Goal: Task Accomplishment & Management: Manage account settings

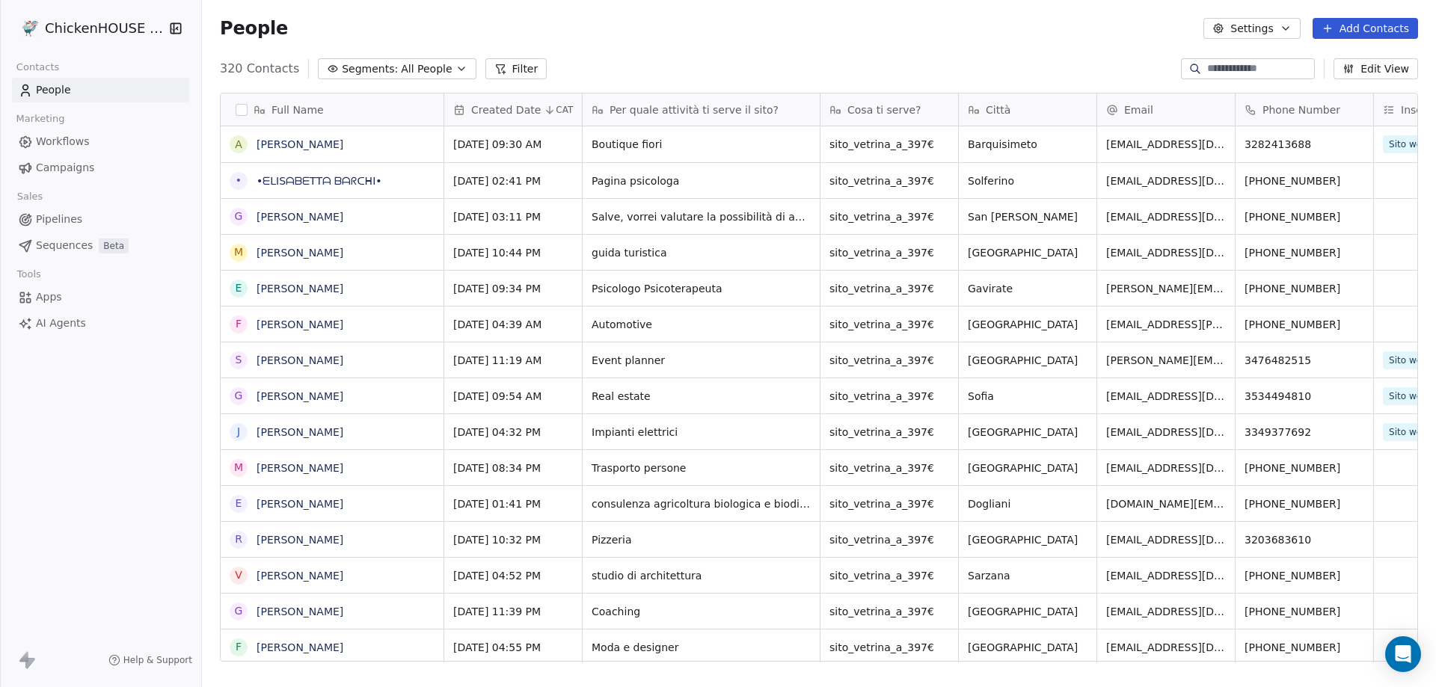
scroll to position [593, 1223]
click at [283, 430] on link "[PERSON_NAME]" at bounding box center [300, 432] width 87 height 12
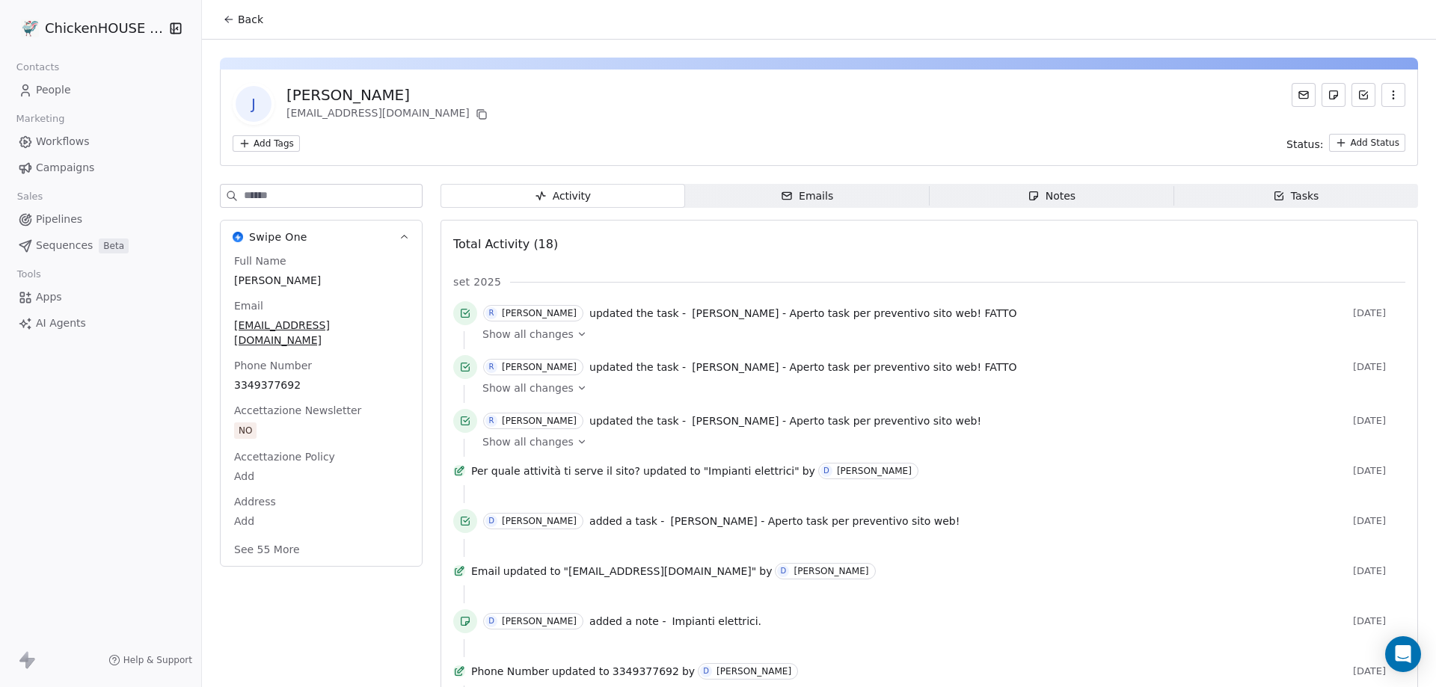
click at [1061, 198] on div "Notes" at bounding box center [1052, 196] width 48 height 16
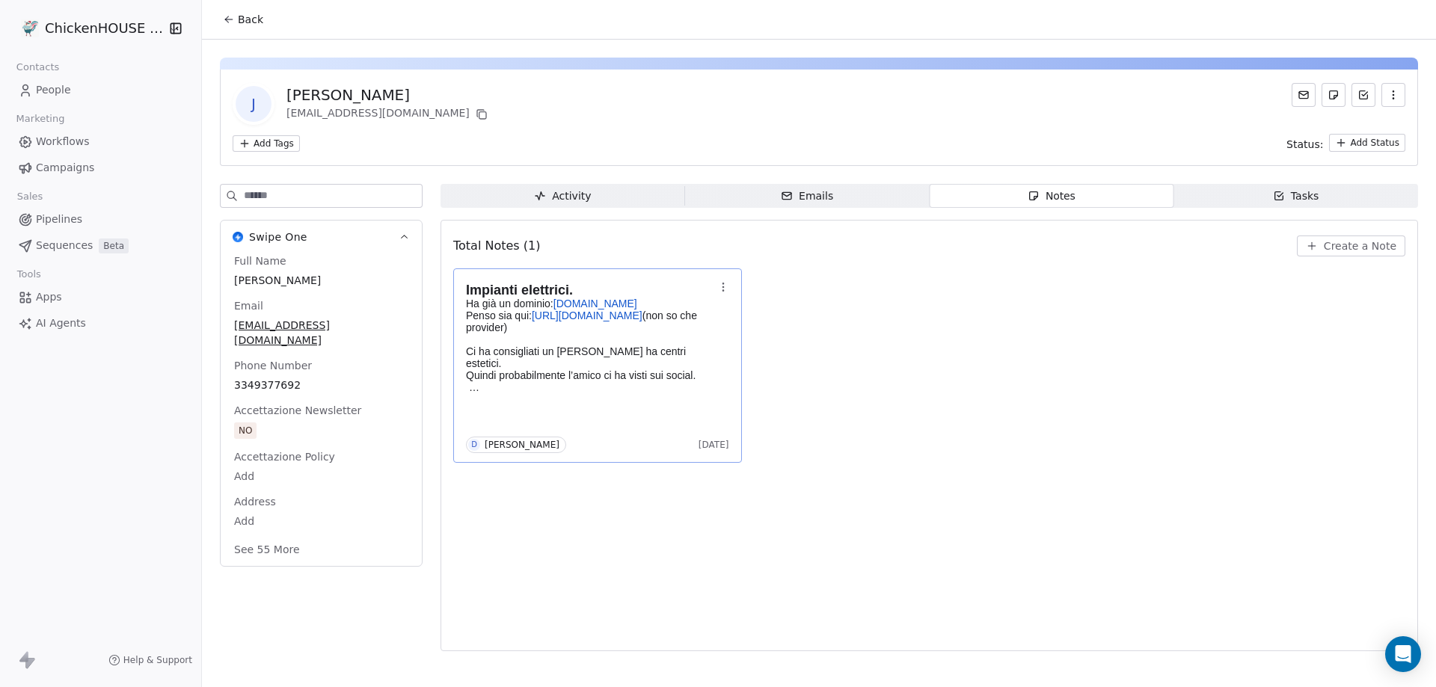
click at [636, 381] on p at bounding box center [590, 387] width 248 height 12
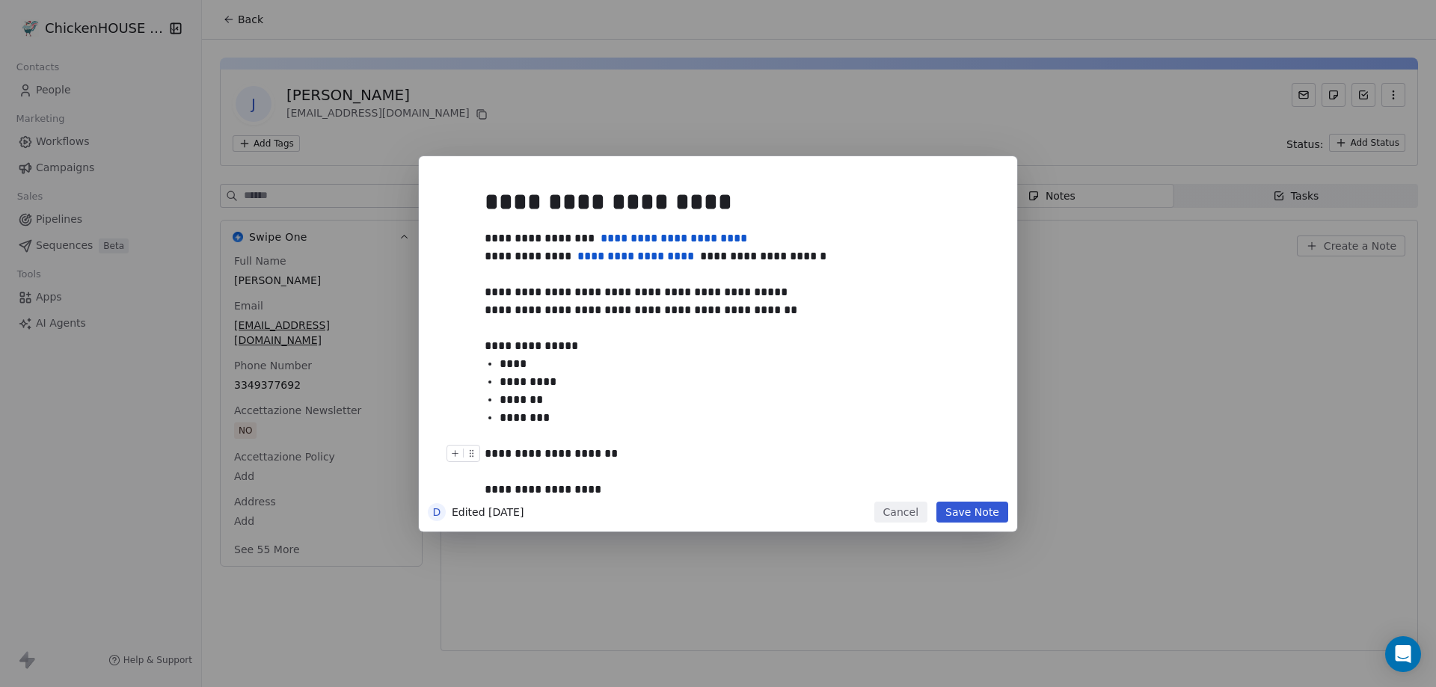
click at [899, 512] on button "Cancel" at bounding box center [900, 512] width 53 height 21
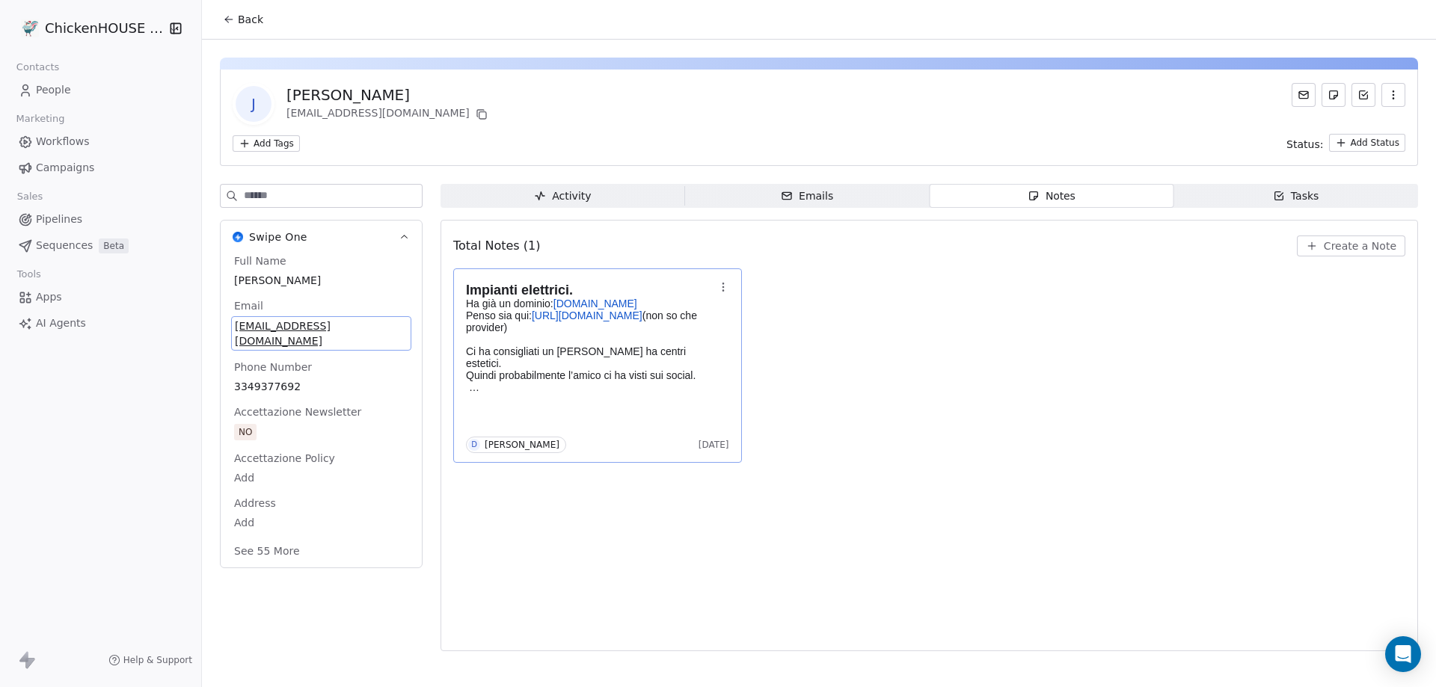
drag, startPoint x: 342, startPoint y: 327, endPoint x: 316, endPoint y: 325, distance: 25.5
click at [316, 325] on span "[EMAIL_ADDRESS][DOMAIN_NAME]" at bounding box center [321, 334] width 173 height 30
click at [521, 351] on html "**********" at bounding box center [718, 343] width 1436 height 687
click at [521, 351] on p "Ha già un dominio: [DOMAIN_NAME] Penso sia qui: [URL][DOMAIN_NAME] (non so che …" at bounding box center [590, 340] width 248 height 84
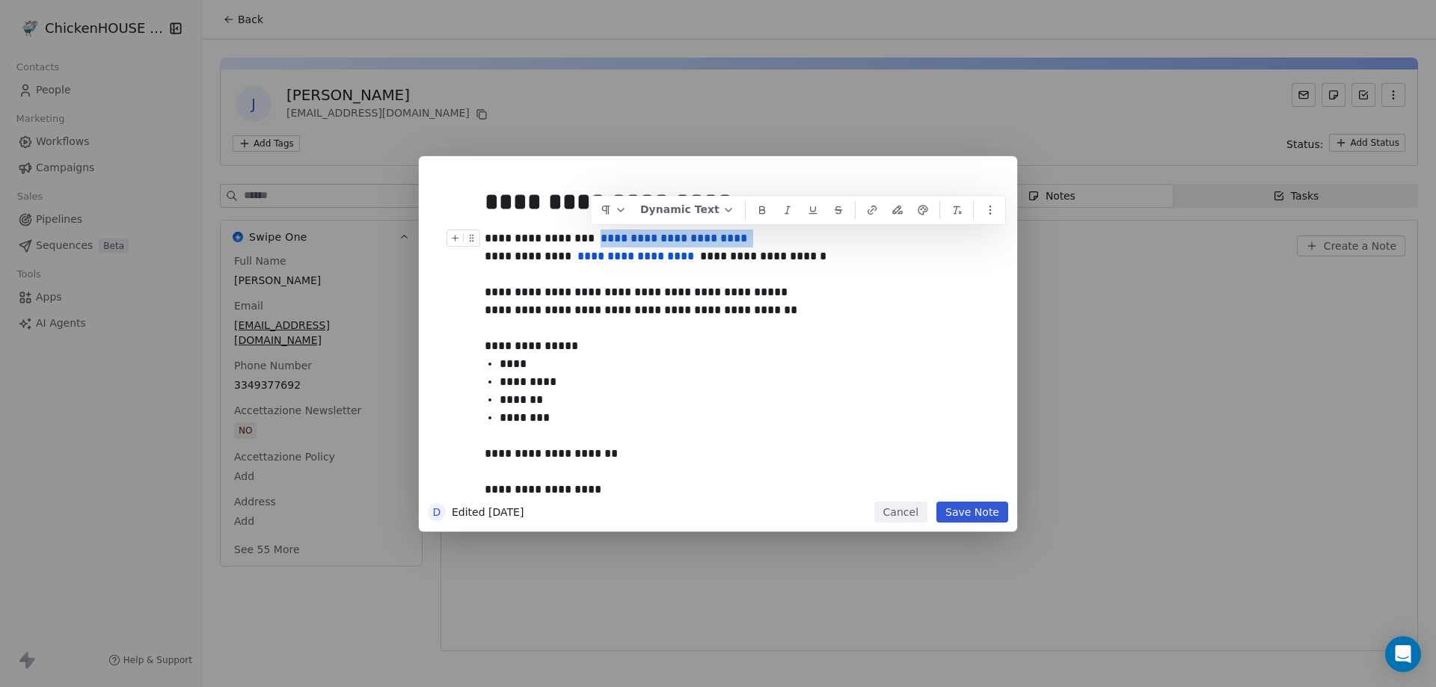
drag, startPoint x: 683, startPoint y: 234, endPoint x: 591, endPoint y: 243, distance: 92.4
click at [591, 243] on div "**********" at bounding box center [735, 275] width 500 height 90
click at [604, 243] on span "**********" at bounding box center [674, 238] width 147 height 11
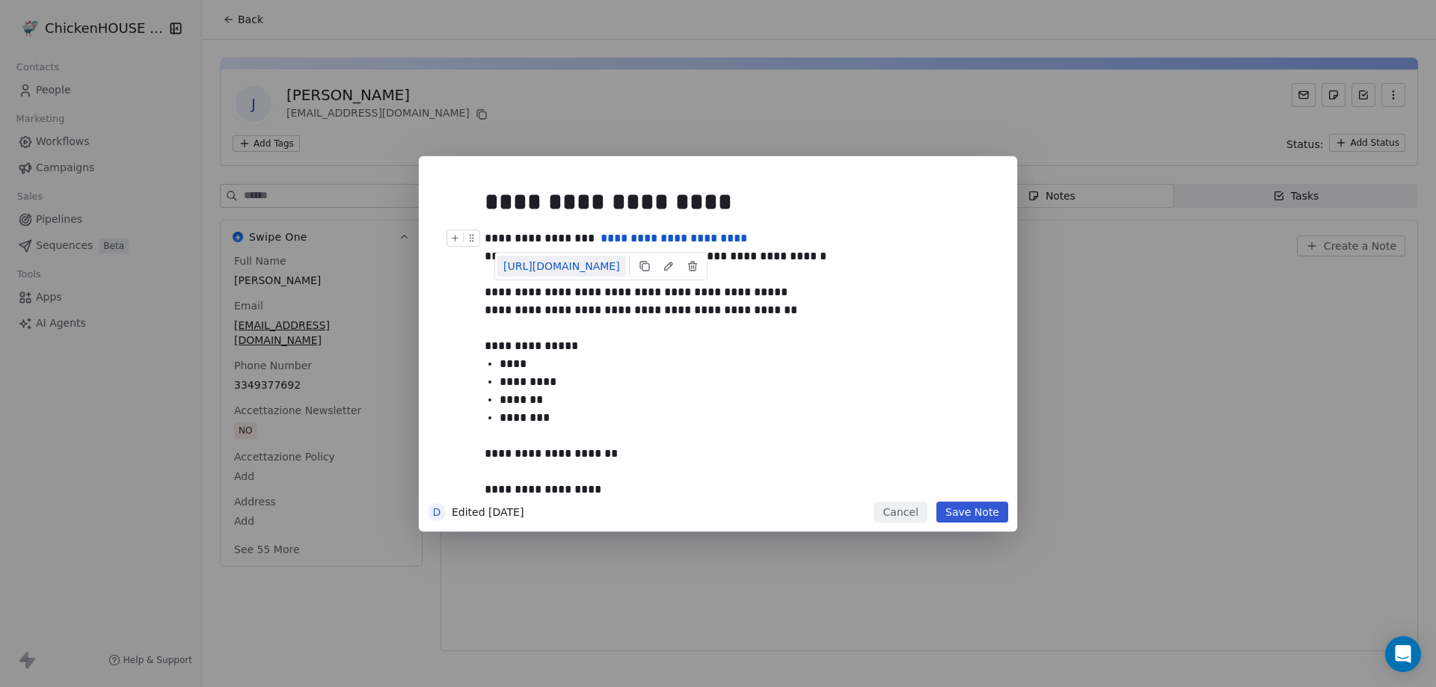
click at [590, 266] on link "[URL][DOMAIN_NAME]" at bounding box center [561, 266] width 129 height 21
click at [900, 516] on button "Cancel" at bounding box center [900, 512] width 53 height 21
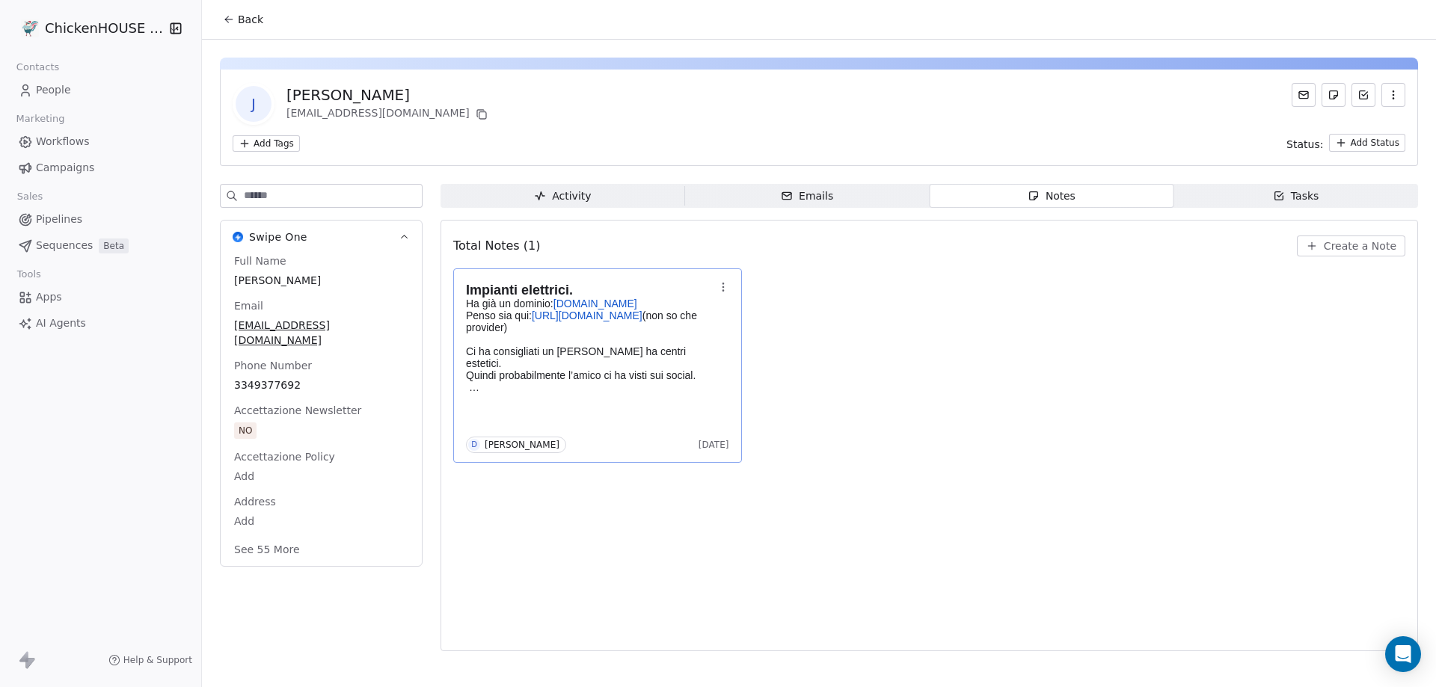
click at [584, 301] on span "[DOMAIN_NAME]" at bounding box center [596, 304] width 84 height 12
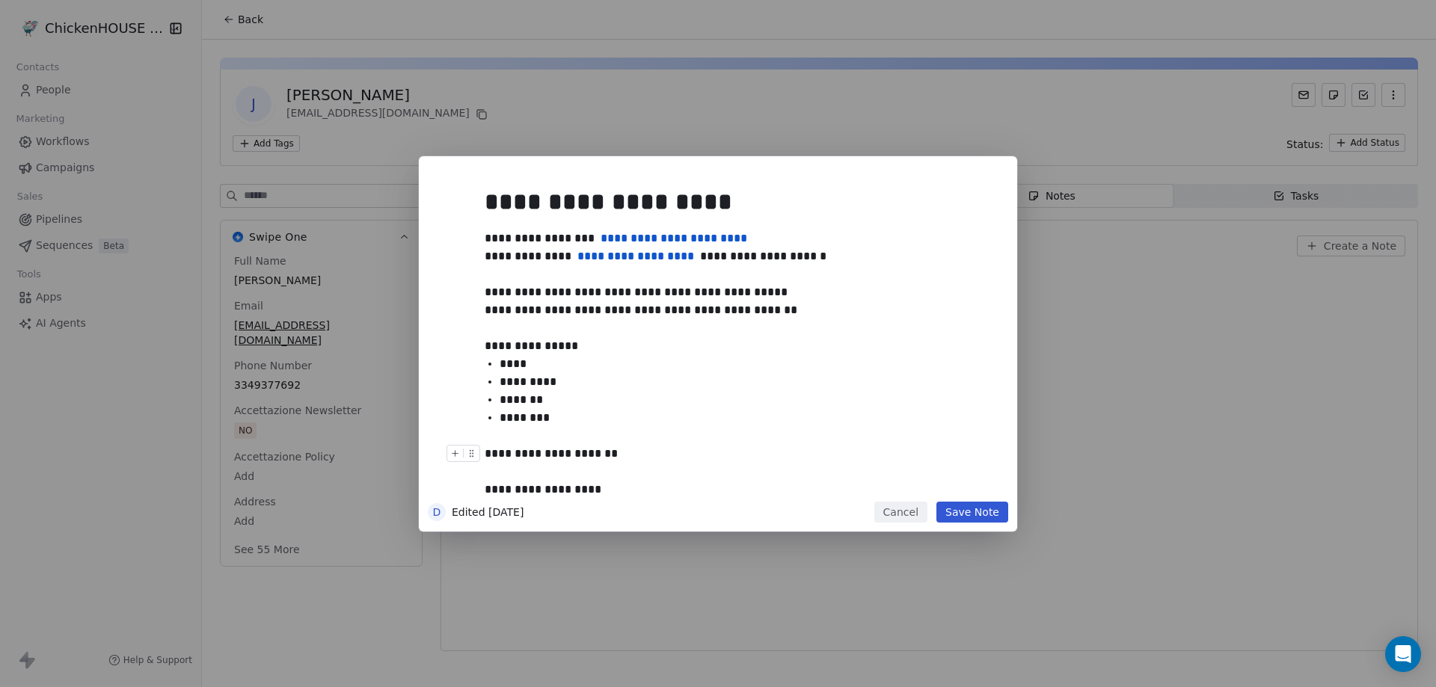
click at [902, 514] on button "Cancel" at bounding box center [900, 512] width 53 height 21
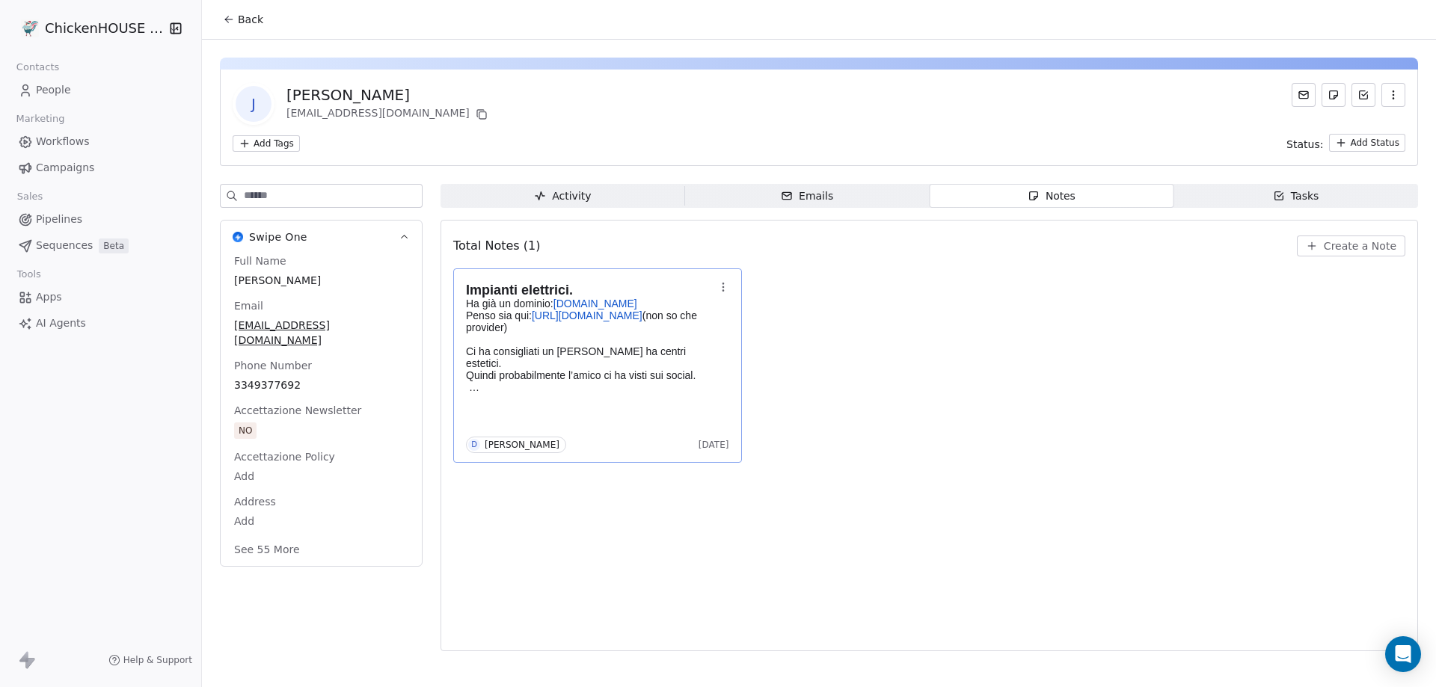
click at [55, 97] on span "People" at bounding box center [53, 90] width 35 height 16
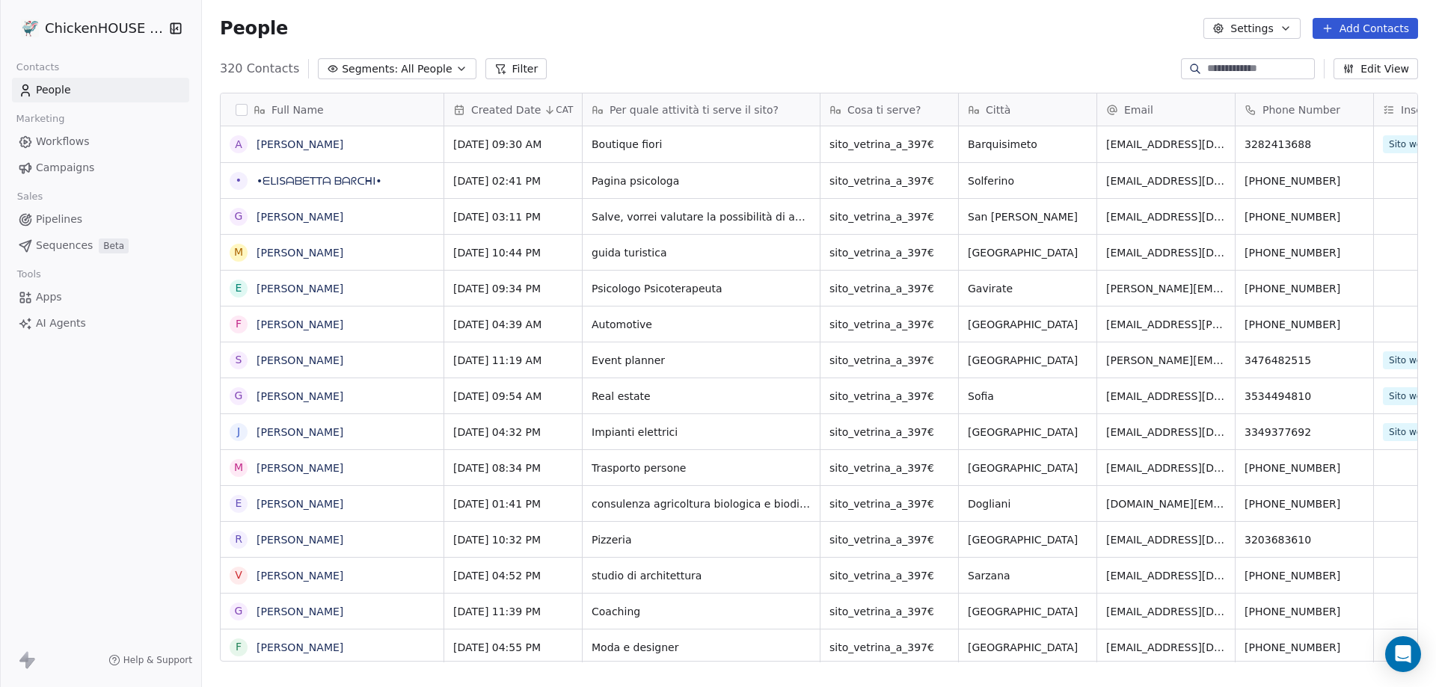
scroll to position [593, 1223]
click at [315, 293] on link "[PERSON_NAME]" at bounding box center [300, 289] width 87 height 12
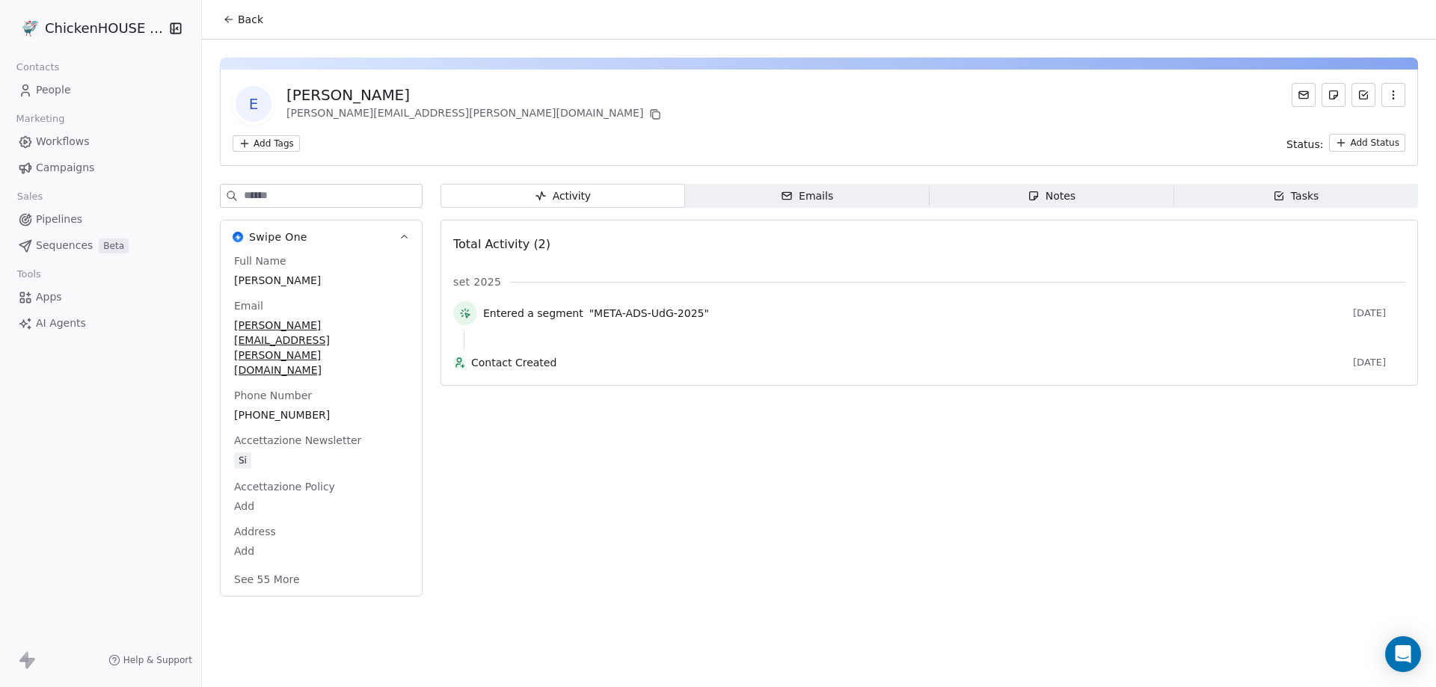
click at [1020, 206] on span "Notes Notes" at bounding box center [1052, 196] width 245 height 24
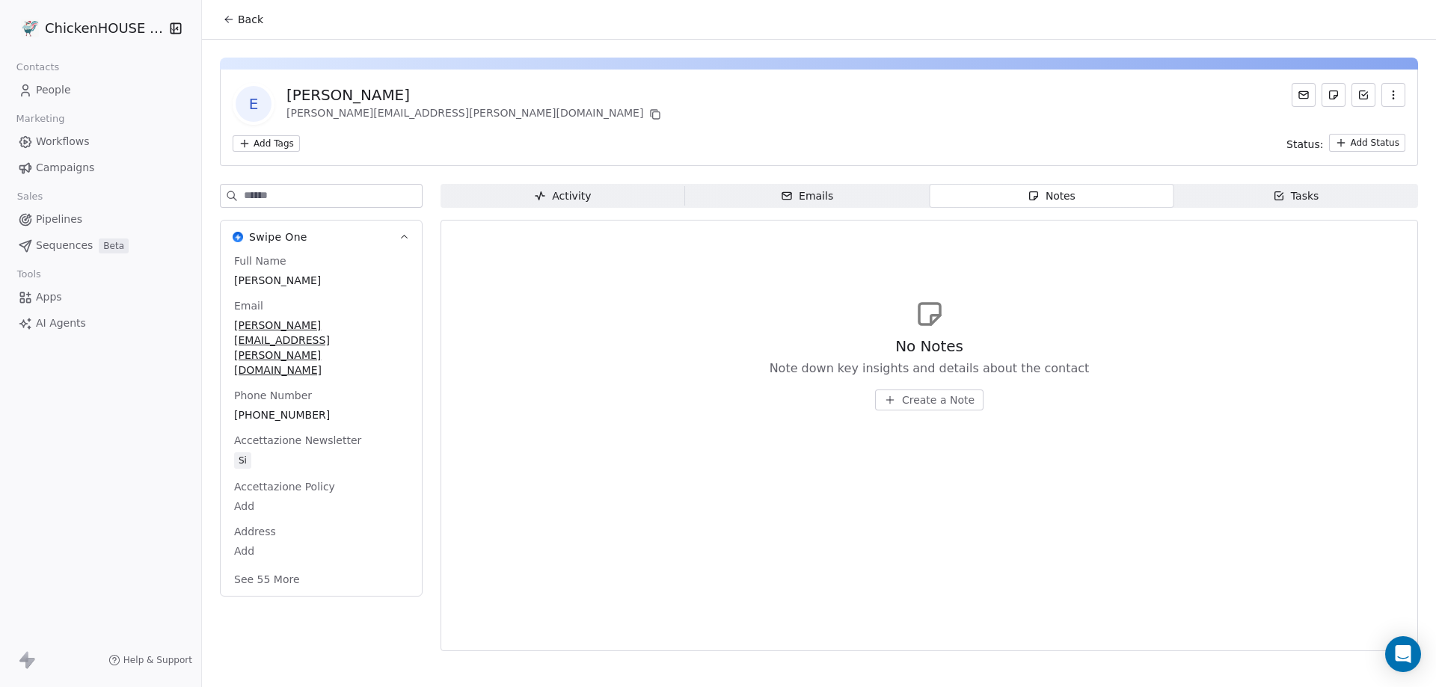
click at [66, 86] on span "People" at bounding box center [53, 90] width 35 height 16
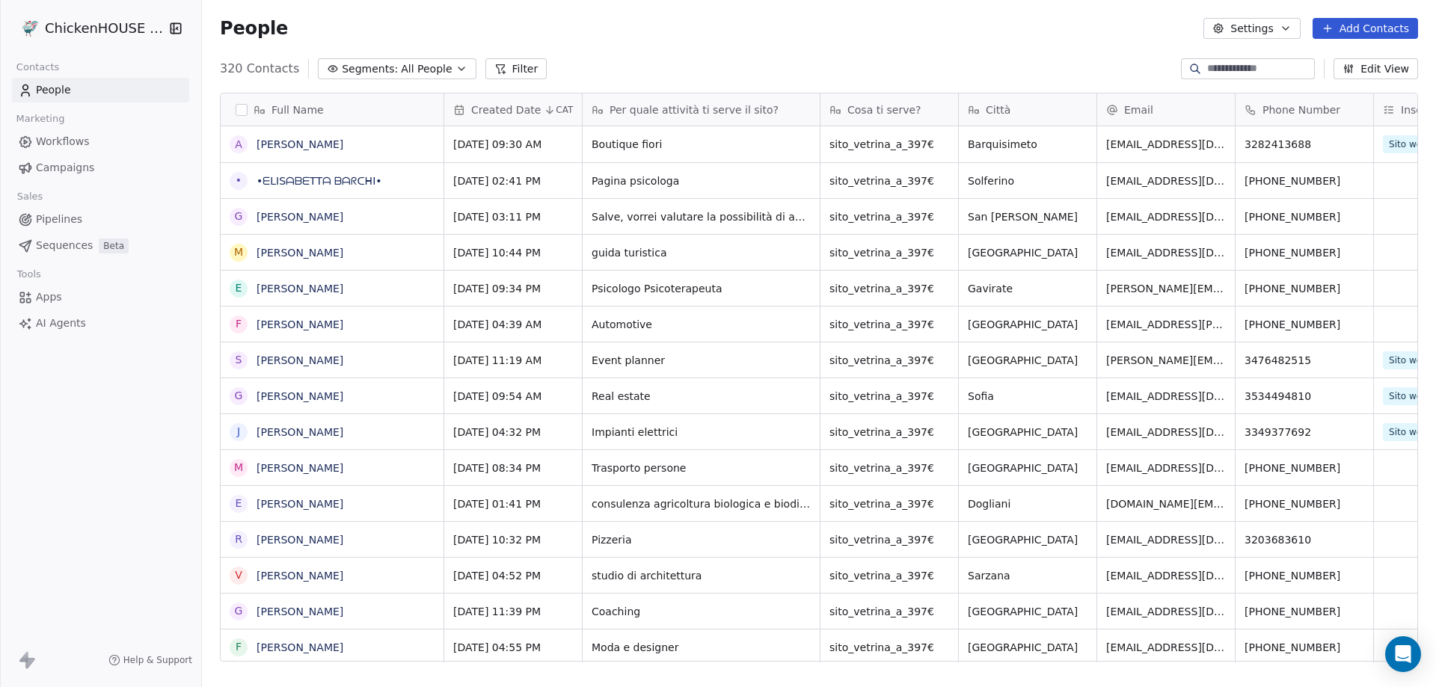
scroll to position [593, 1223]
click at [291, 252] on link "[PERSON_NAME]" at bounding box center [300, 253] width 87 height 12
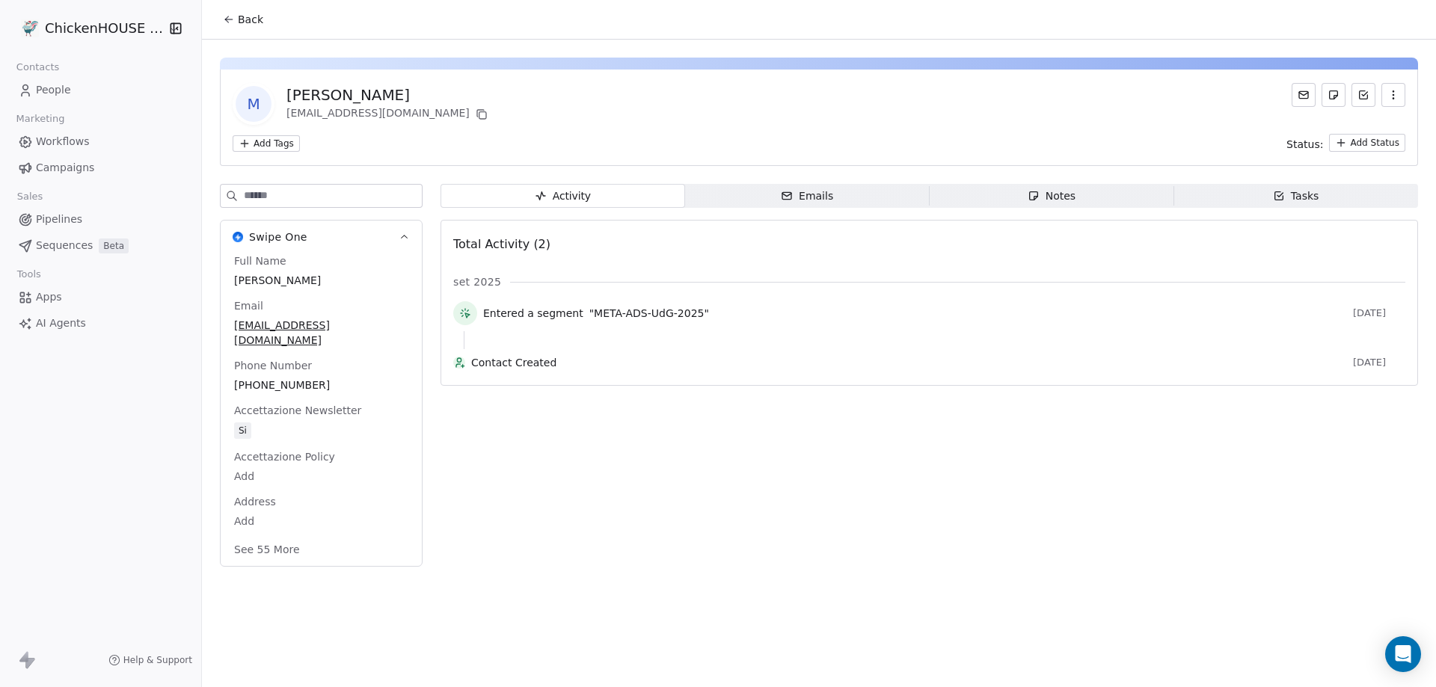
click at [1031, 189] on div "Notes" at bounding box center [1052, 196] width 48 height 16
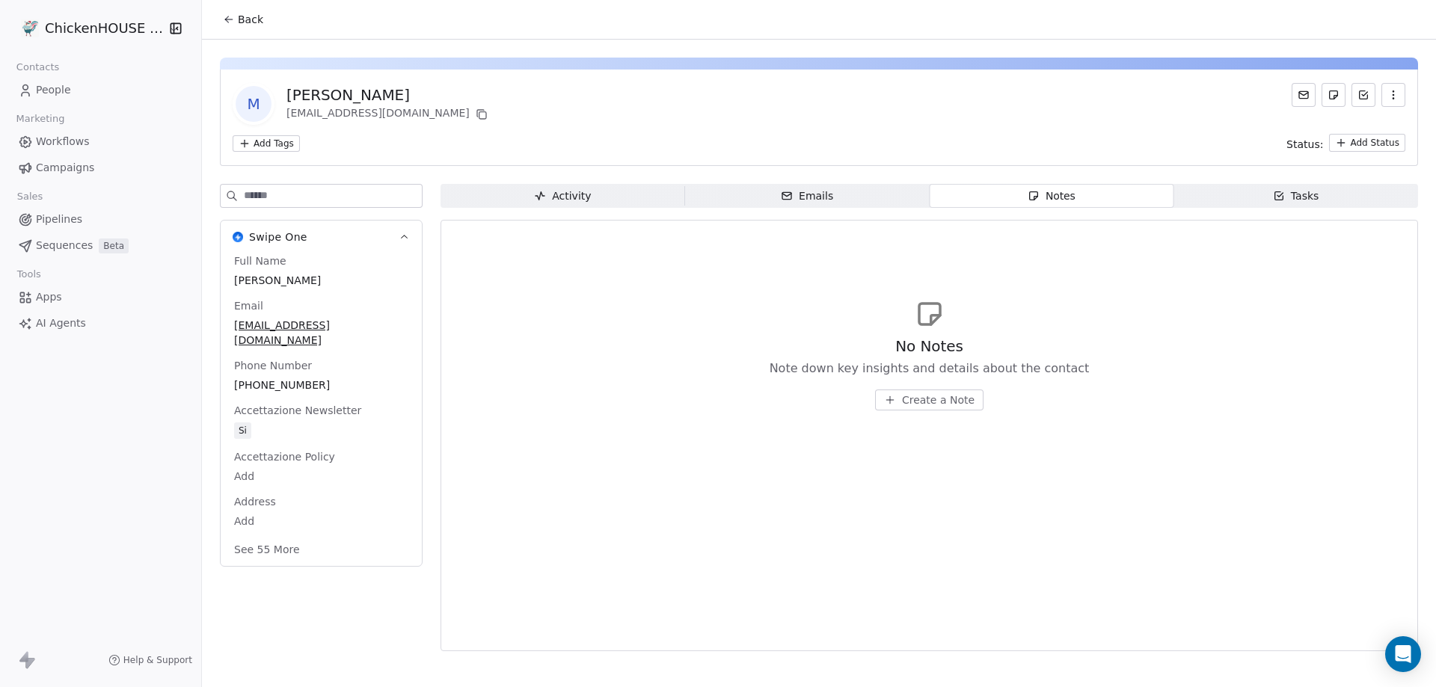
click at [65, 91] on span "People" at bounding box center [53, 90] width 35 height 16
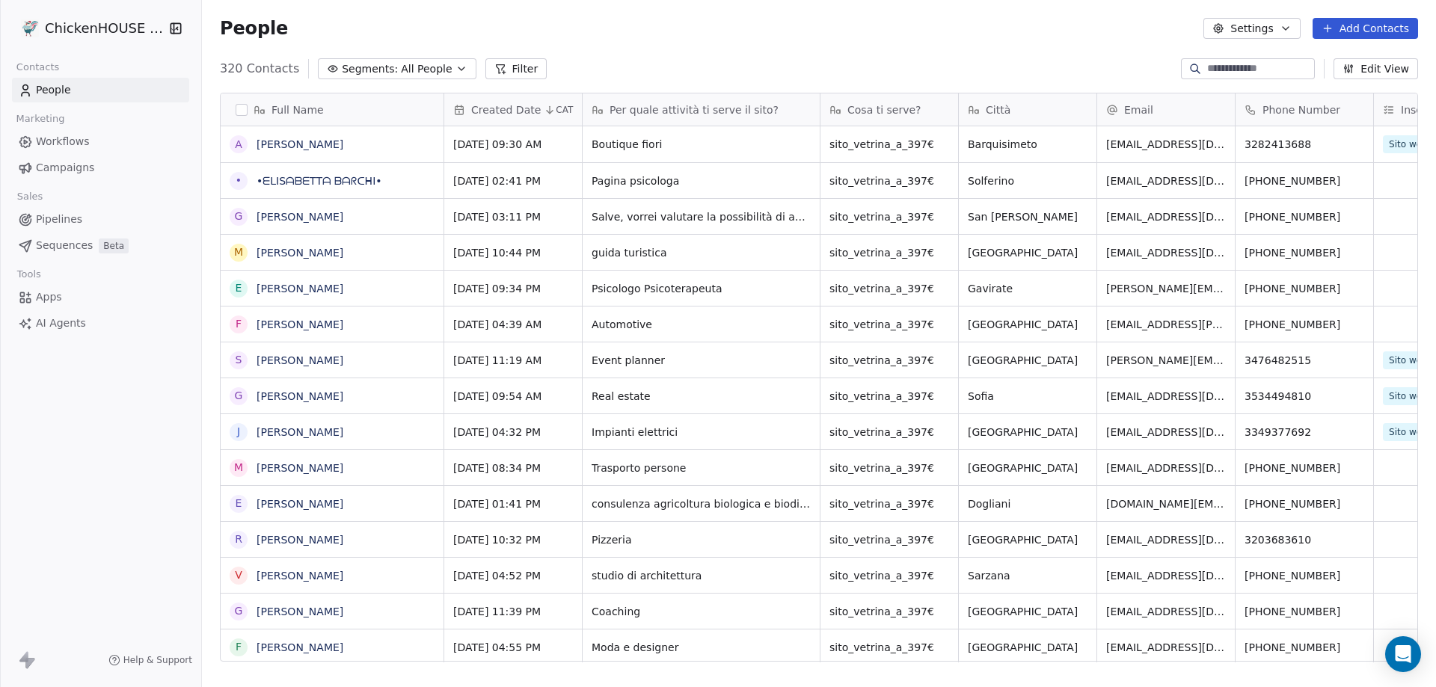
scroll to position [593, 1223]
click at [681, 215] on span "Salve, vorrei valutare la possibilità di aprire un sito vetrina. Mi occupo di p…" at bounding box center [687, 228] width 191 height 45
drag, startPoint x: 733, startPoint y: 224, endPoint x: 588, endPoint y: 208, distance: 146.0
click at [588, 208] on textarea "**********" at bounding box center [694, 227] width 223 height 57
type textarea "**********"
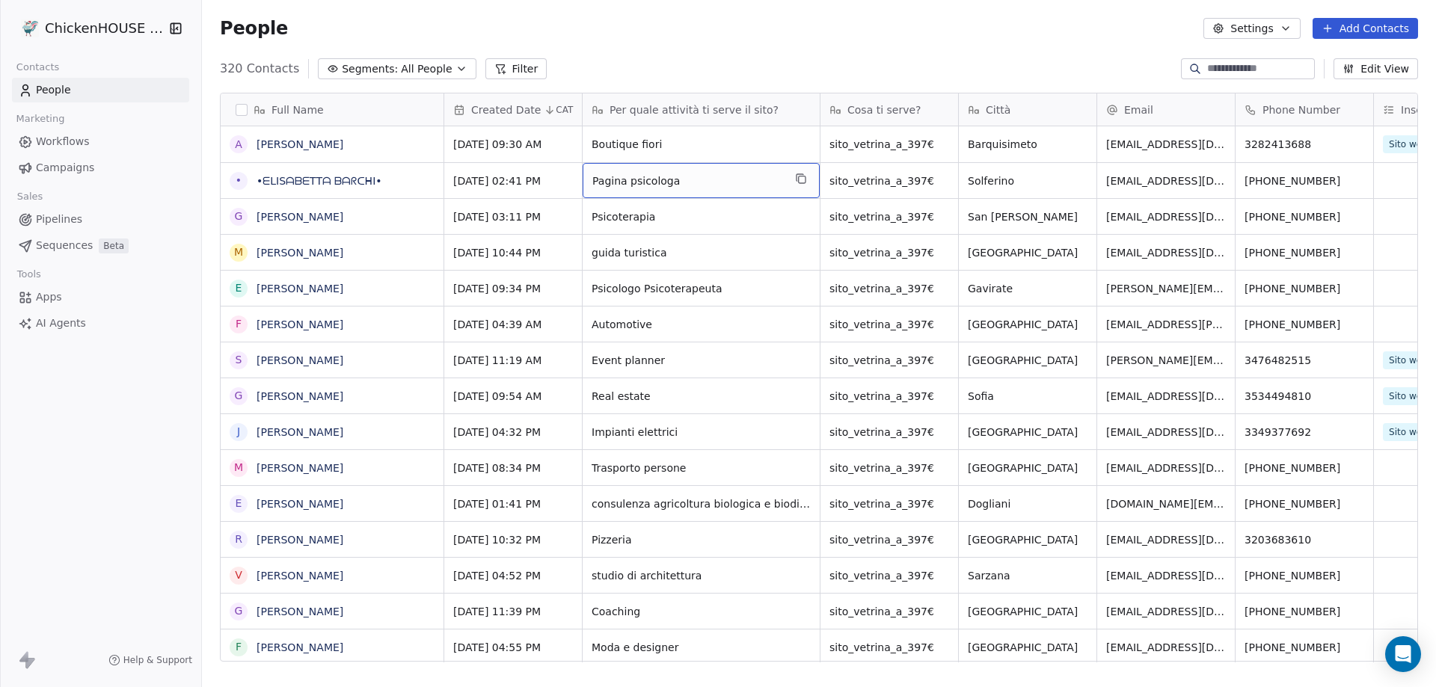
click at [662, 180] on span "Pagina psicologa" at bounding box center [687, 181] width 191 height 15
drag, startPoint x: 628, startPoint y: 172, endPoint x: 565, endPoint y: 177, distance: 63.8
click at [565, 177] on html "ChickenHOUSE snc Contacts People Marketing Workflows Campaigns Sales Pipelines …" at bounding box center [718, 343] width 1436 height 687
type textarea "*********"
click at [370, 180] on span "•ᗴᒪISᗩᗷᗴTTᗩ ᗷᗩᖇᑕᕼI•" at bounding box center [332, 181] width 150 height 15
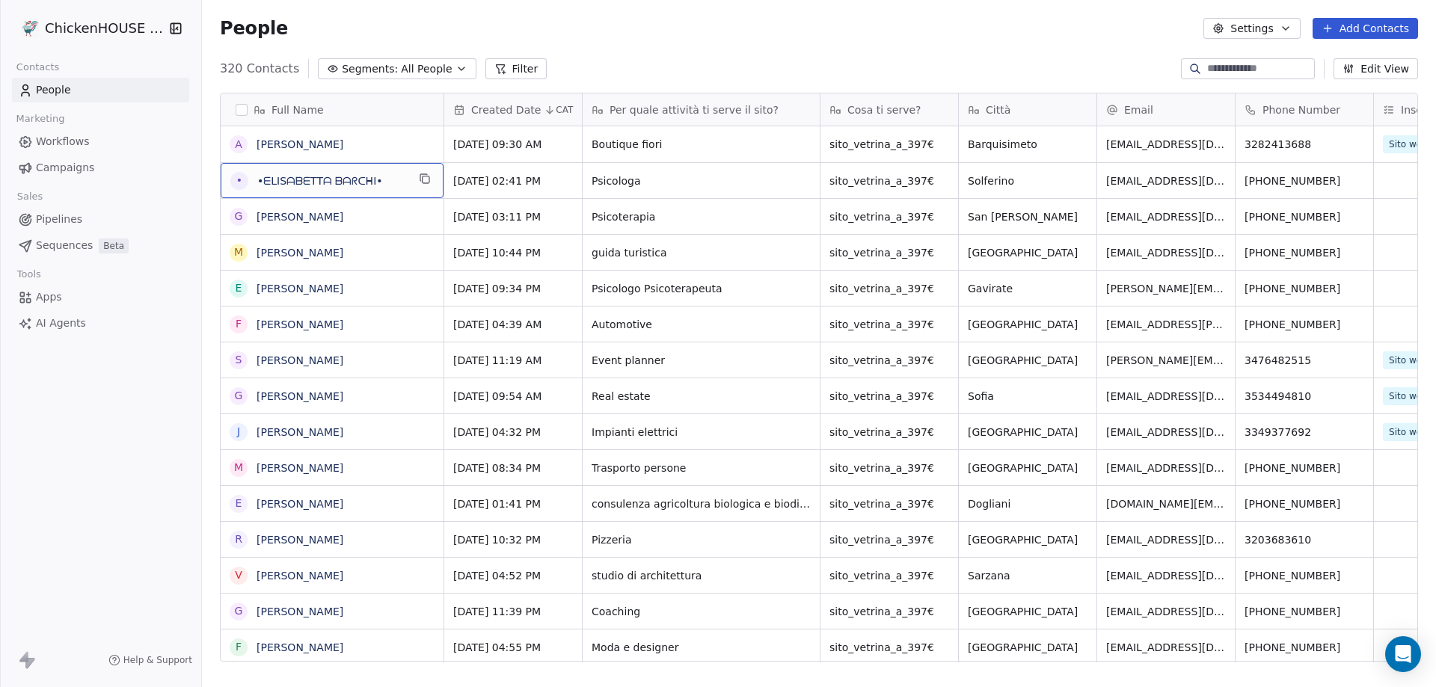
click at [370, 180] on span "•ᗴᒪISᗩᗷᗴTTᗩ ᗷᗩᖇᑕᕼI•" at bounding box center [332, 181] width 150 height 15
drag, startPoint x: 375, startPoint y: 178, endPoint x: 227, endPoint y: 171, distance: 148.3
click at [227, 171] on textarea "**********" at bounding box center [331, 186] width 221 height 46
type textarea "**********"
click at [298, 289] on link "[PERSON_NAME]" at bounding box center [300, 289] width 87 height 12
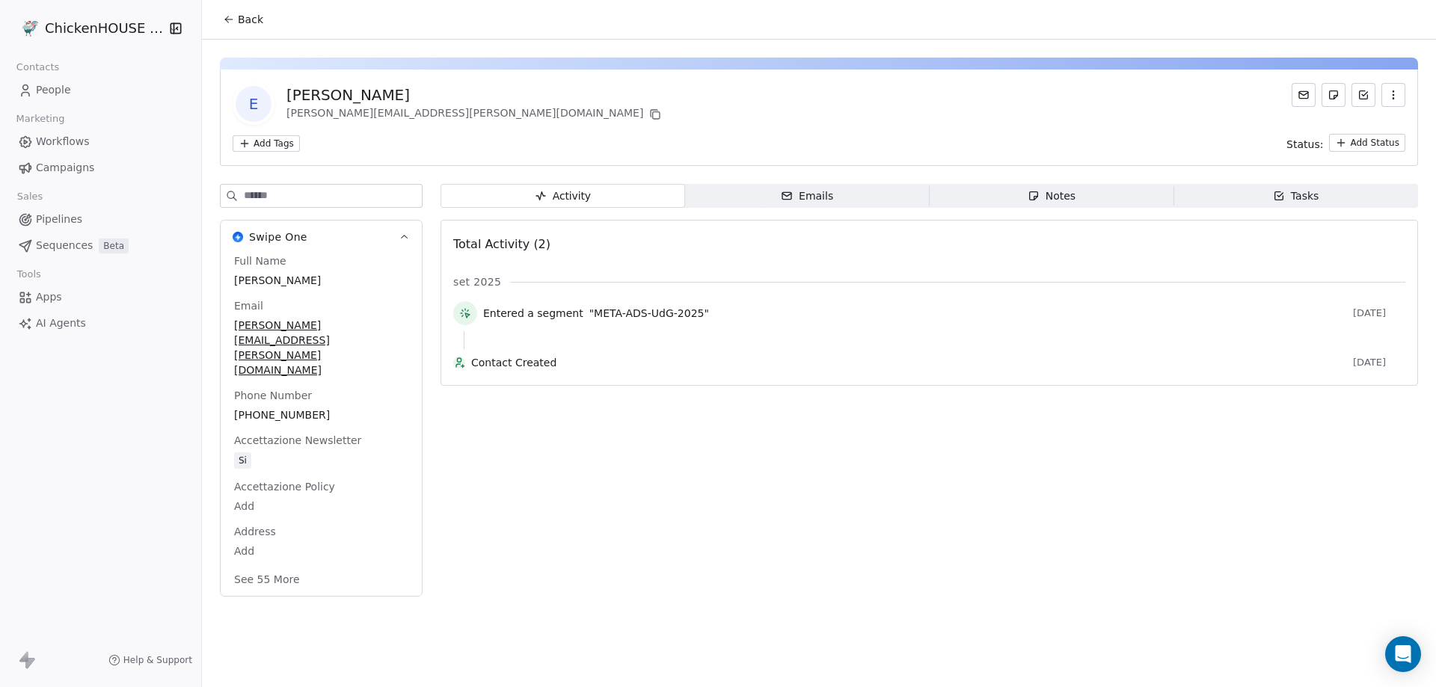
click at [1104, 201] on span "Notes Notes" at bounding box center [1052, 196] width 245 height 24
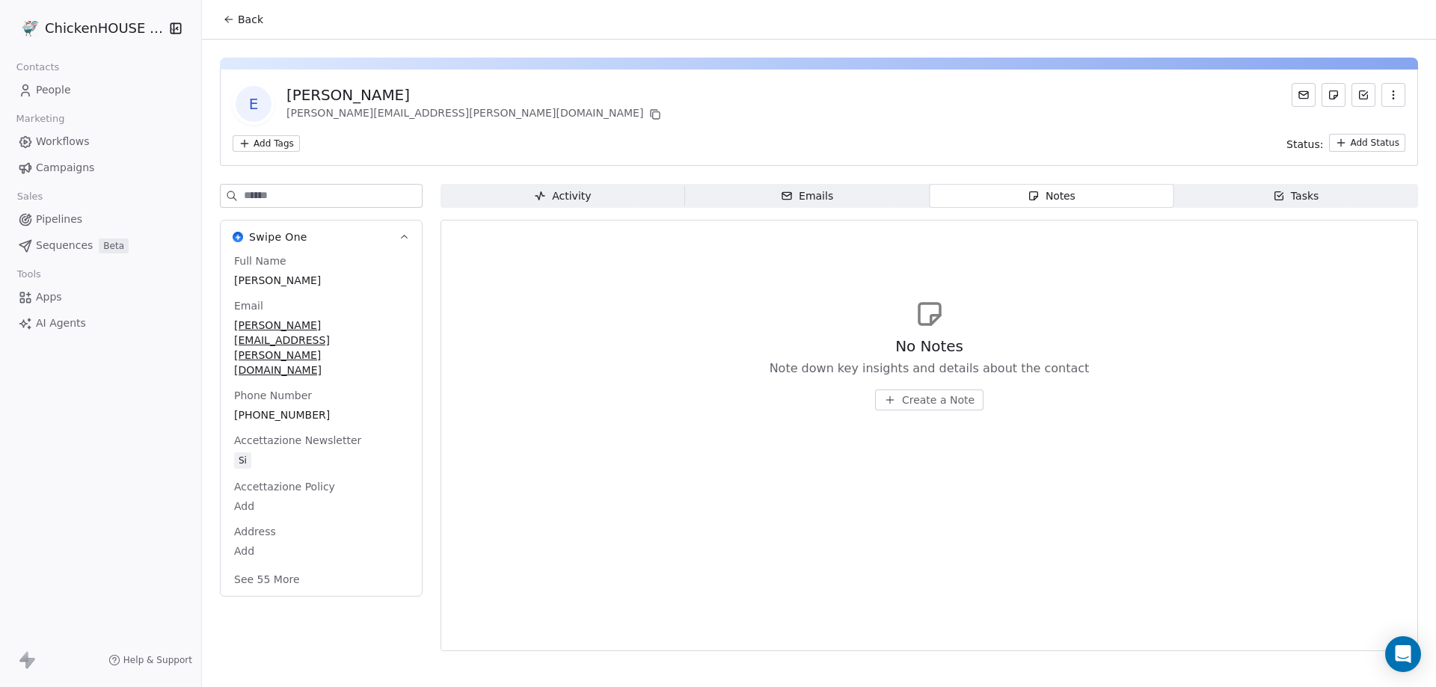
click at [59, 92] on span "People" at bounding box center [53, 90] width 35 height 16
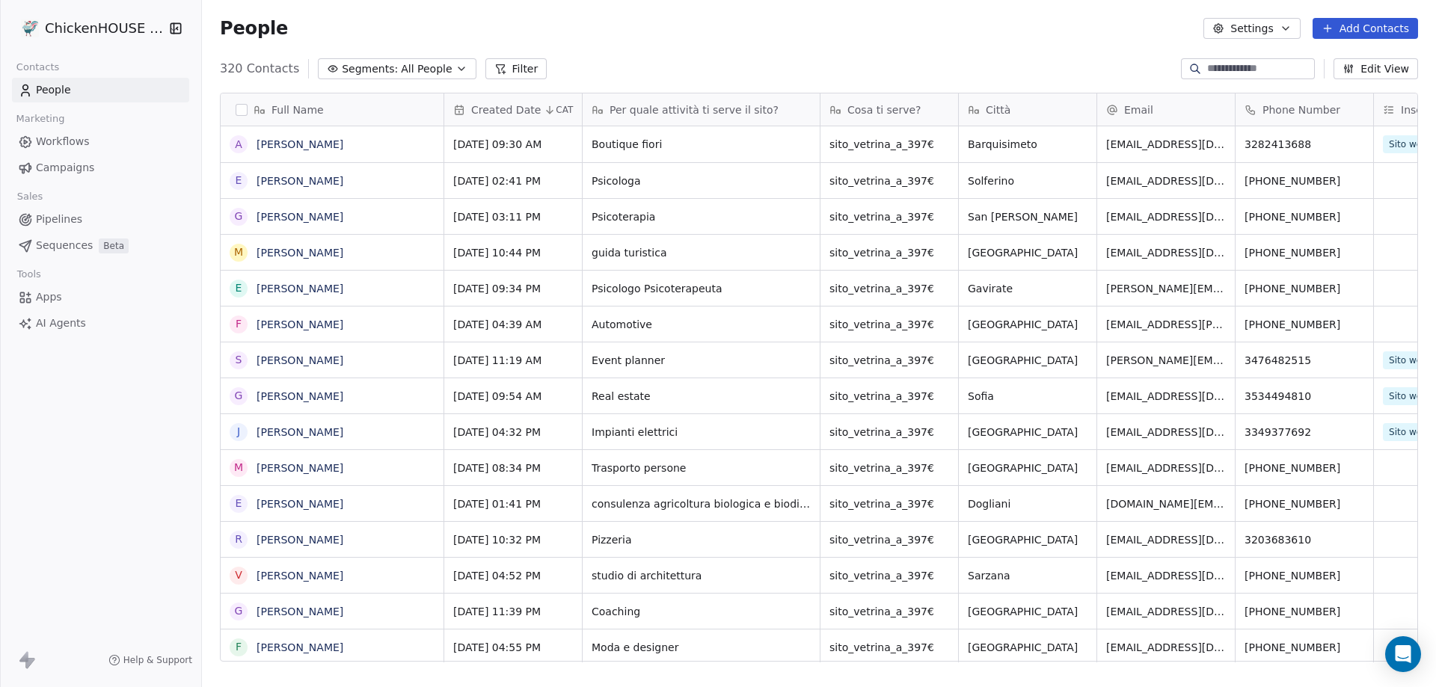
scroll to position [593, 1223]
click at [1301, 218] on icon "grid" at bounding box center [1304, 215] width 7 height 7
drag, startPoint x: 278, startPoint y: 219, endPoint x: 314, endPoint y: 231, distance: 37.8
click at [278, 219] on link "[PERSON_NAME]" at bounding box center [300, 217] width 87 height 12
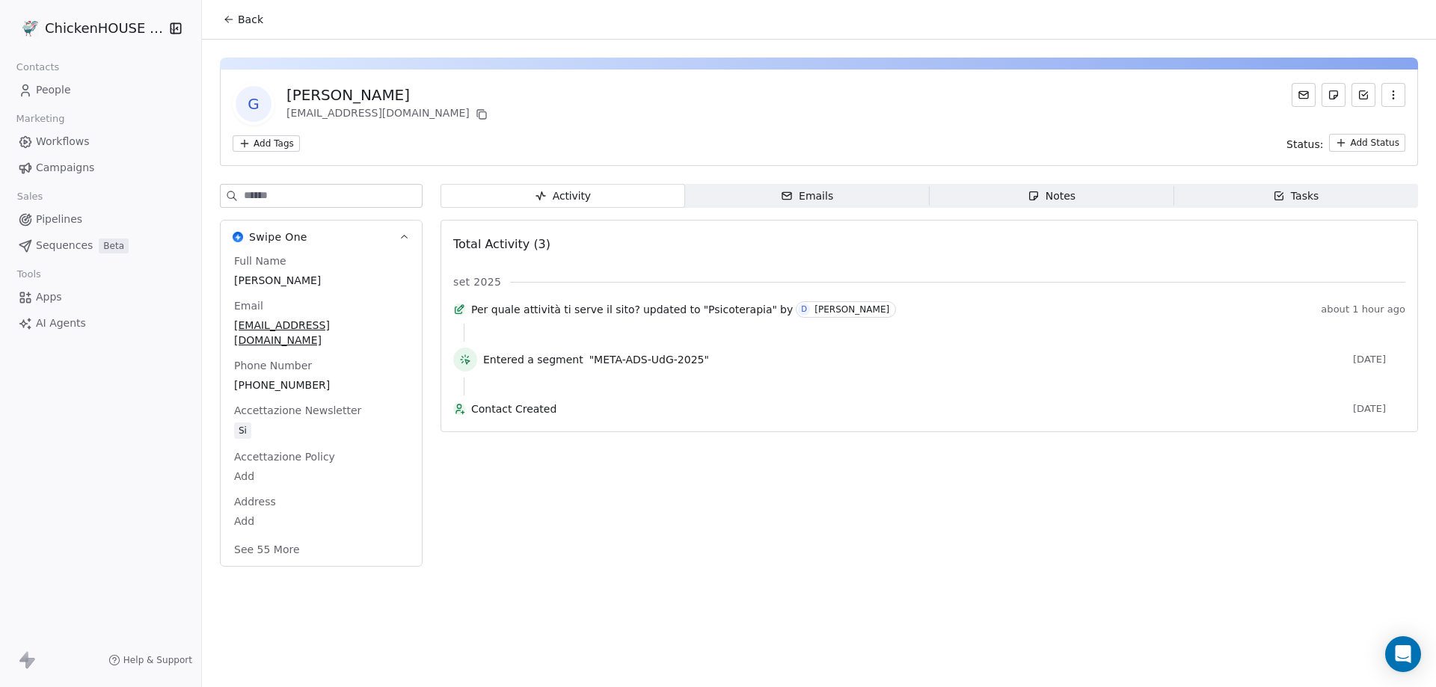
click at [1068, 191] on div "Notes" at bounding box center [1052, 196] width 48 height 16
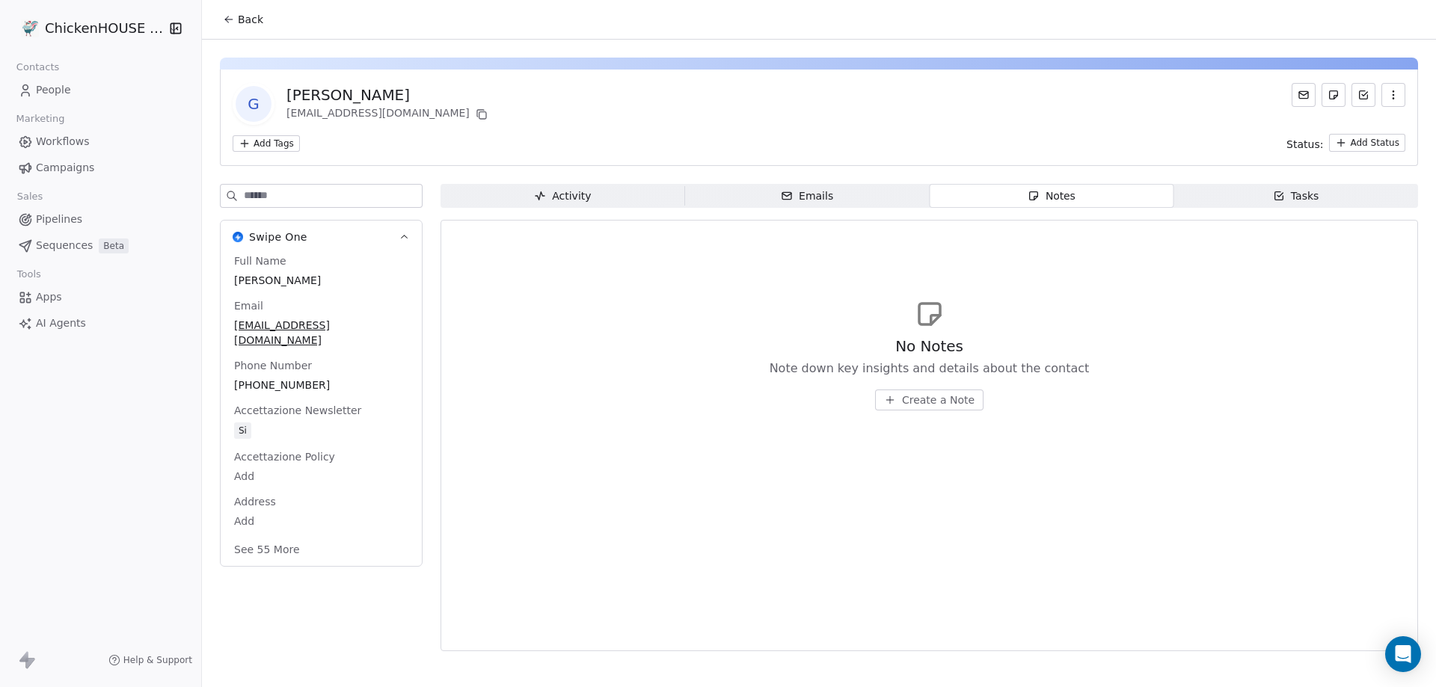
click at [922, 399] on span "Create a Note" at bounding box center [938, 400] width 73 height 15
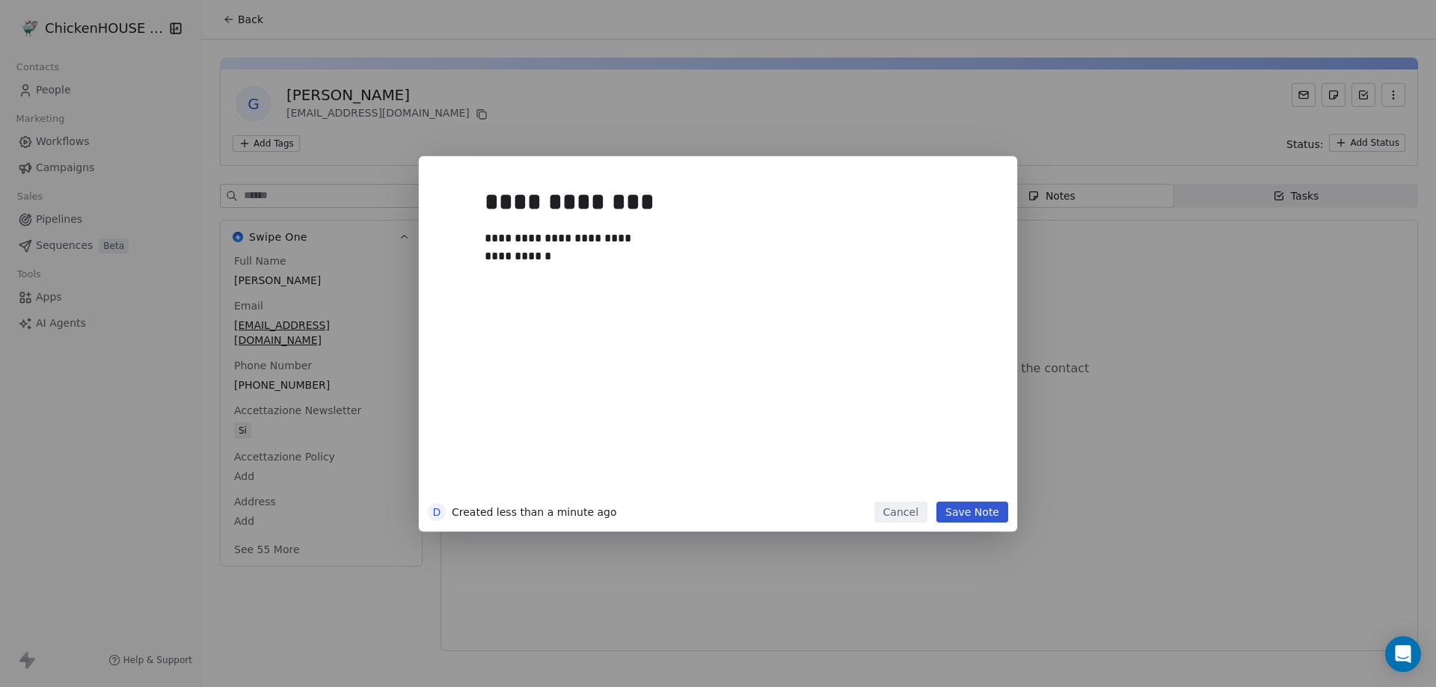
click at [974, 509] on button "Save Note" at bounding box center [973, 512] width 72 height 21
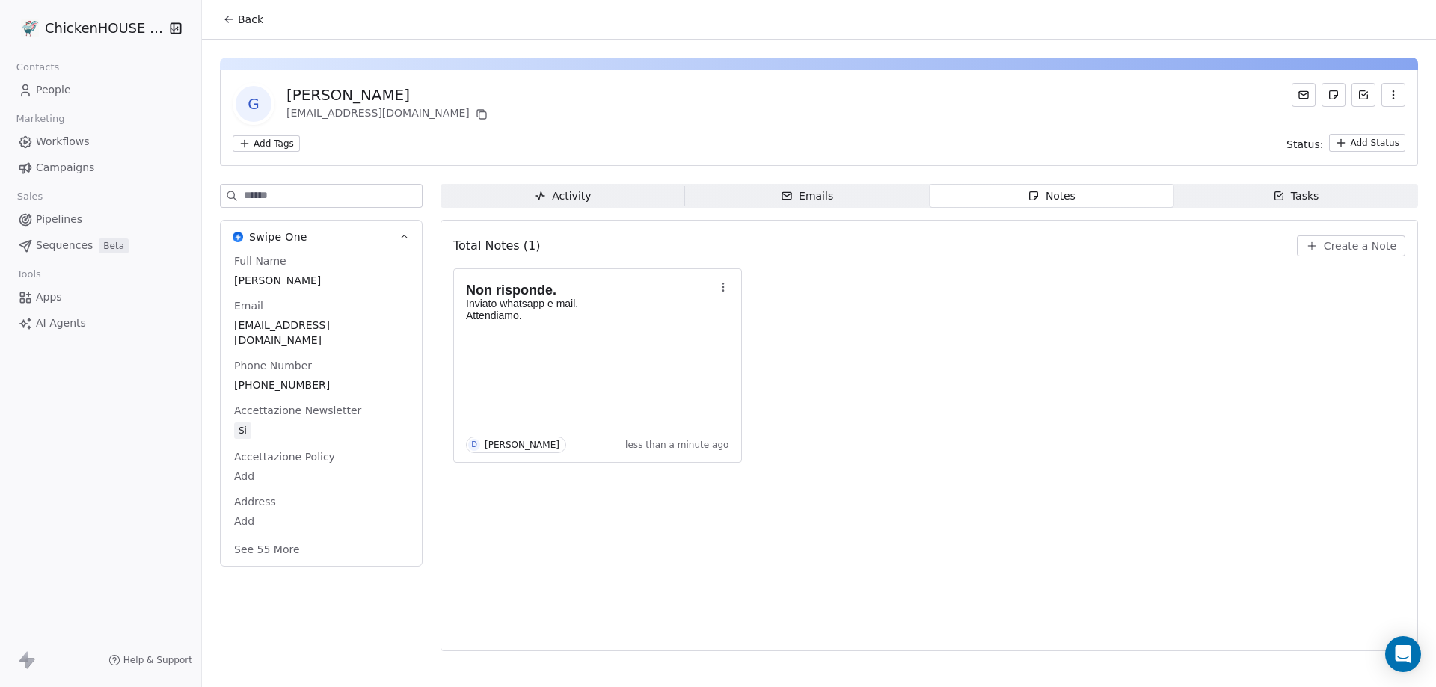
click at [55, 85] on span "People" at bounding box center [53, 90] width 35 height 16
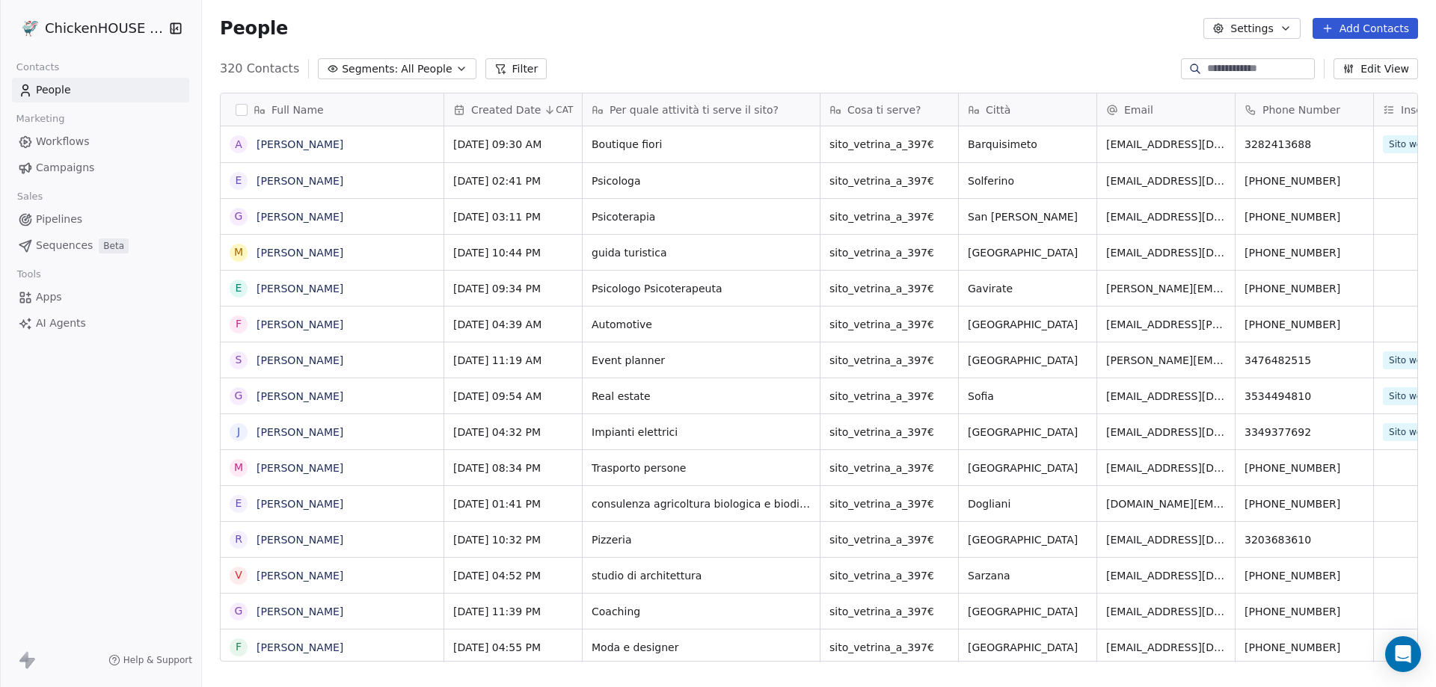
scroll to position [593, 1223]
click at [327, 185] on link "[PERSON_NAME]" at bounding box center [300, 181] width 87 height 12
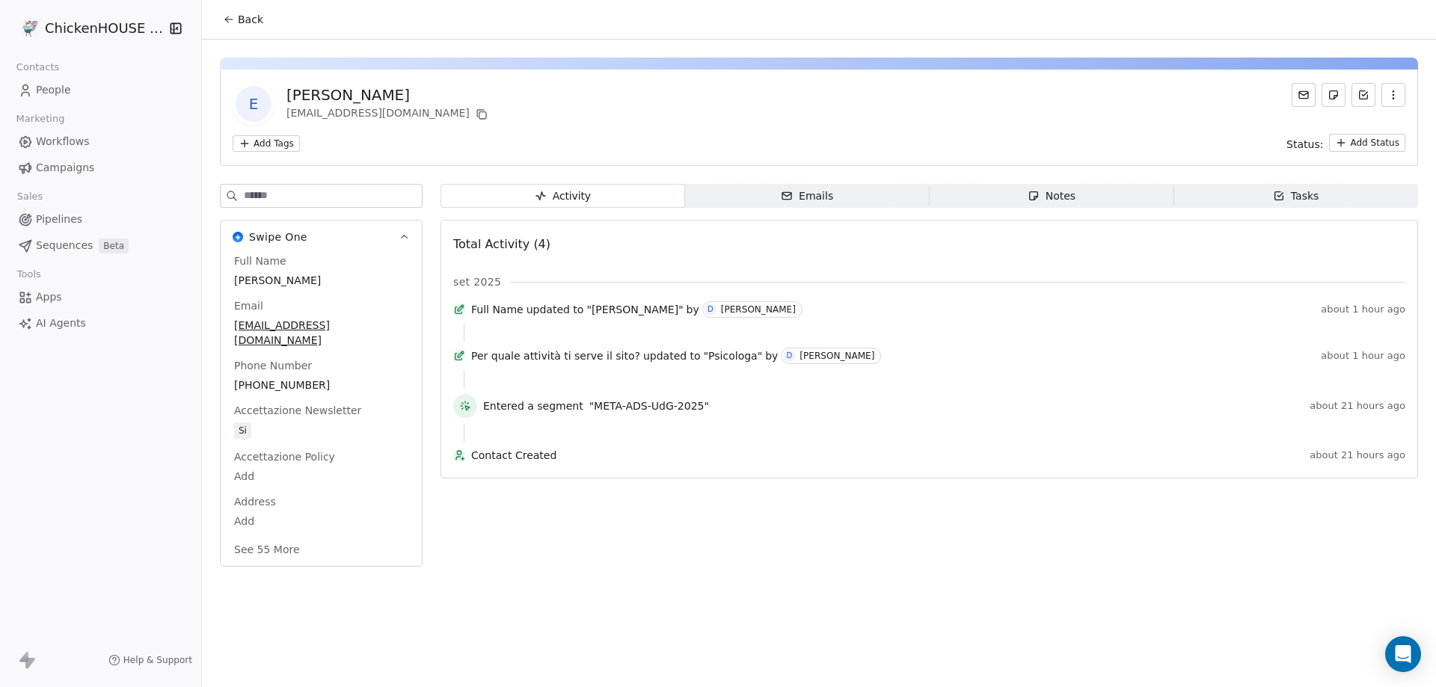
click at [58, 91] on span "People" at bounding box center [53, 90] width 35 height 16
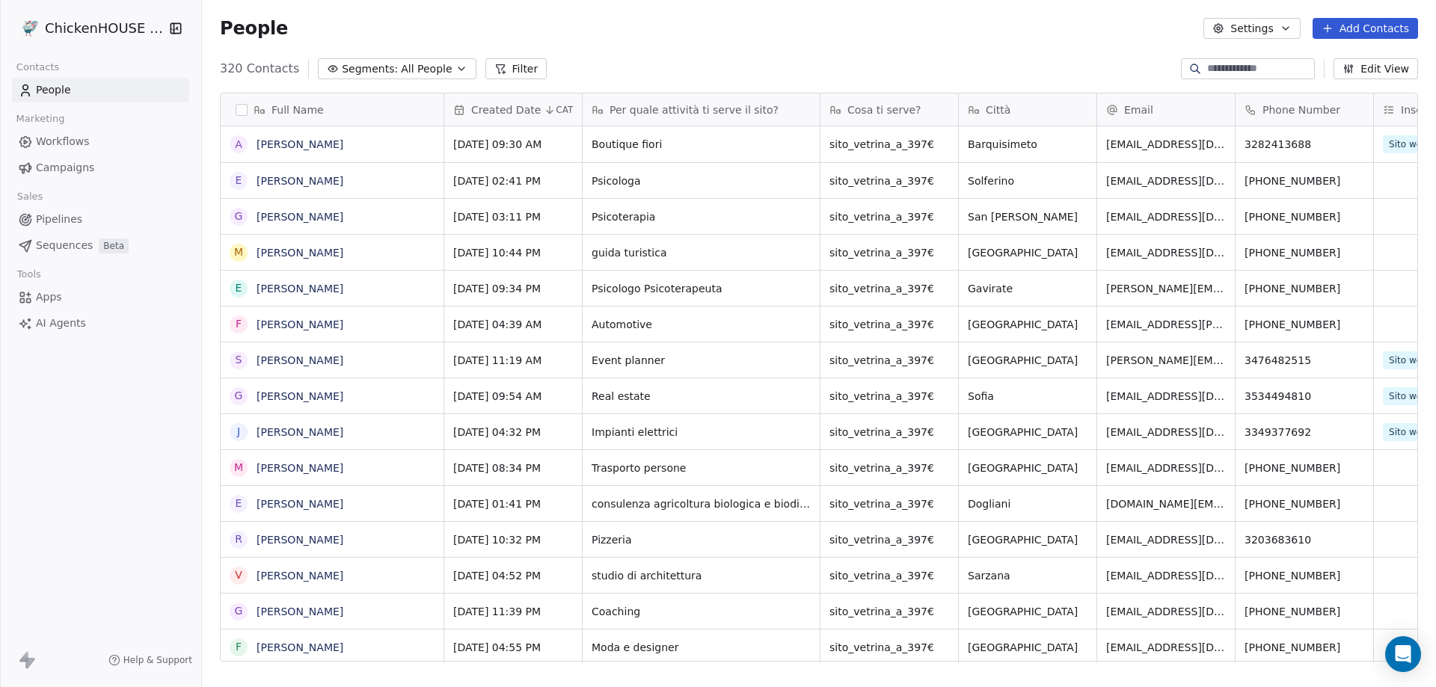
scroll to position [593, 1223]
click at [302, 218] on link "[PERSON_NAME]" at bounding box center [300, 217] width 87 height 12
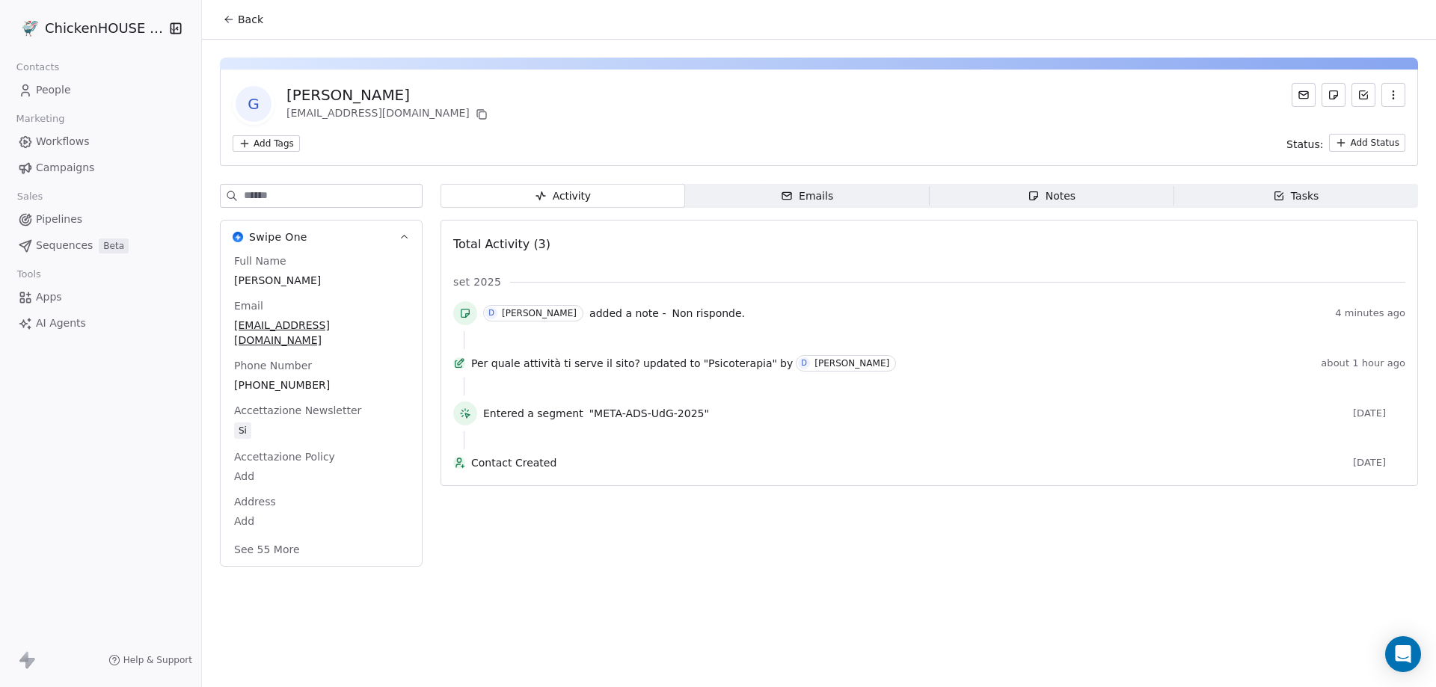
drag, startPoint x: 1086, startPoint y: 202, endPoint x: 1049, endPoint y: 218, distance: 40.2
click at [1086, 201] on span "Notes Notes" at bounding box center [1052, 196] width 245 height 24
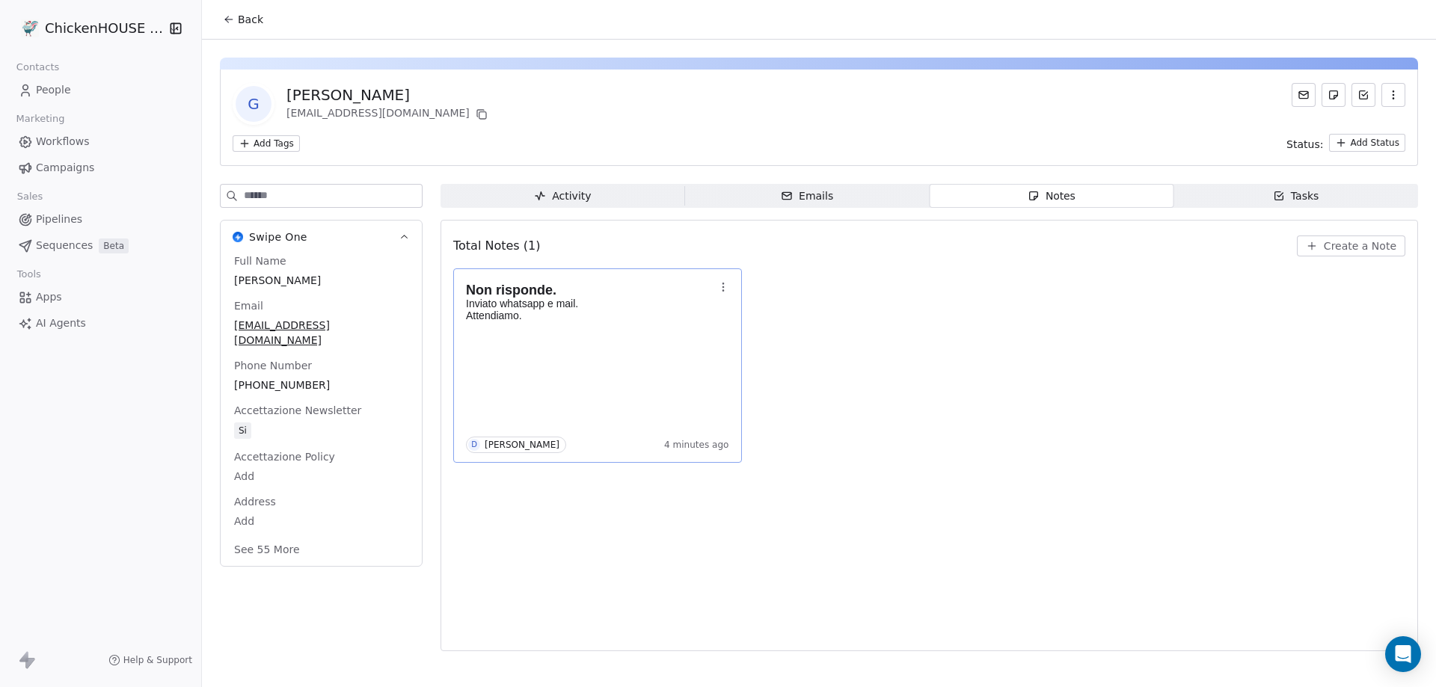
click at [576, 319] on p "Attendiamo." at bounding box center [590, 316] width 248 height 12
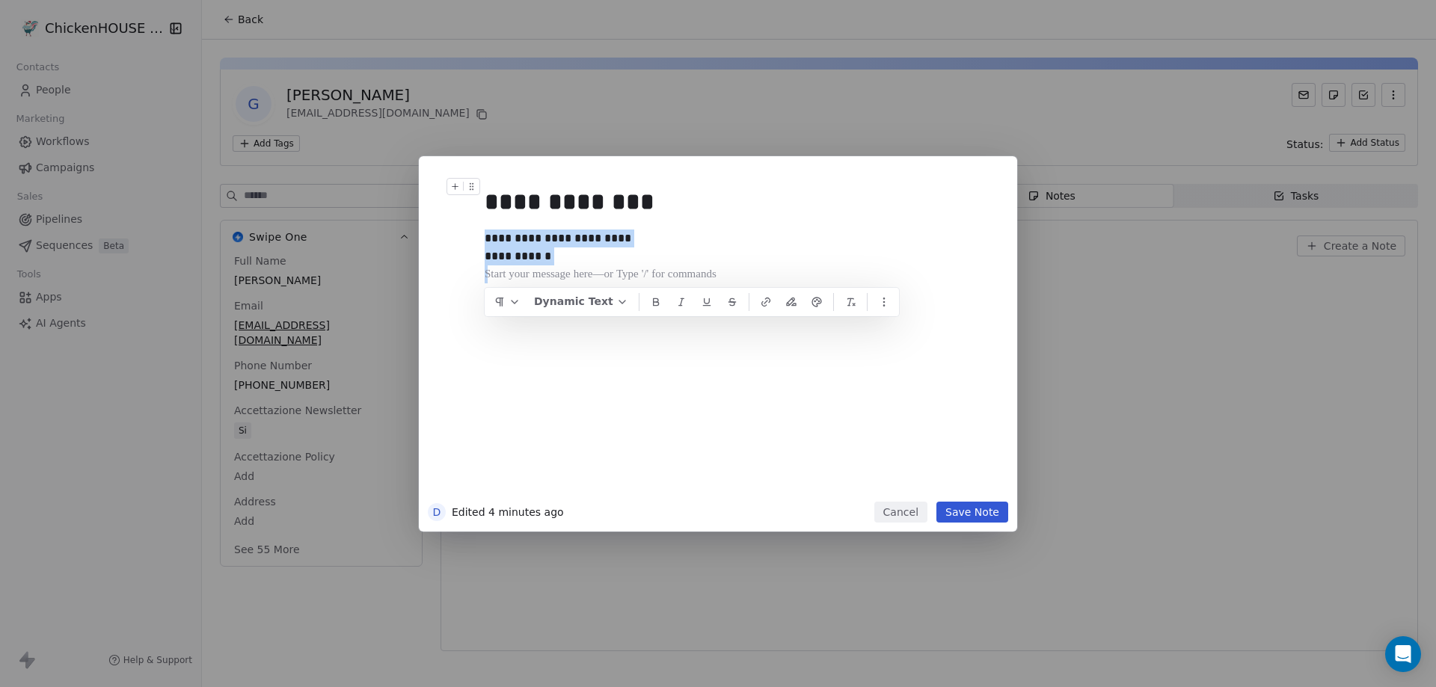
drag, startPoint x: 590, startPoint y: 272, endPoint x: 470, endPoint y: 184, distance: 148.7
click at [485, 184] on div "**********" at bounding box center [741, 337] width 512 height 319
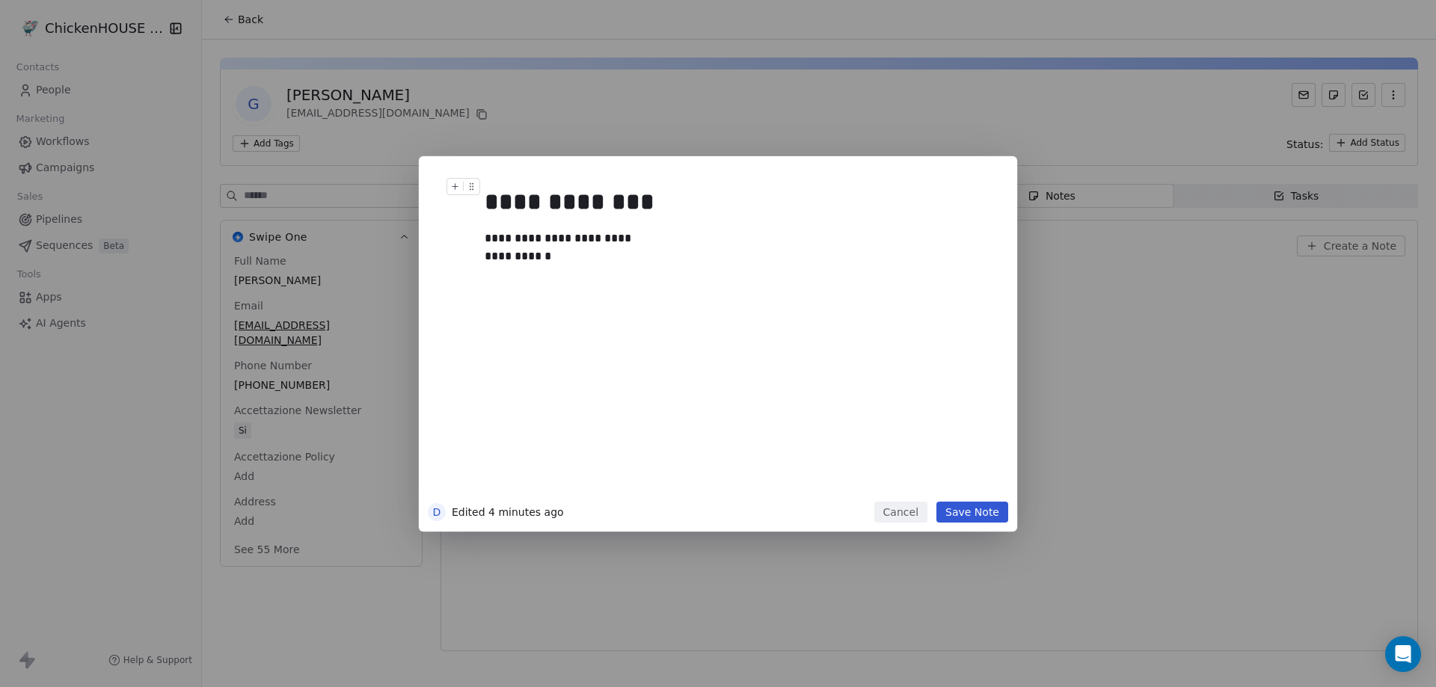
click at [494, 204] on div "**********" at bounding box center [735, 202] width 500 height 36
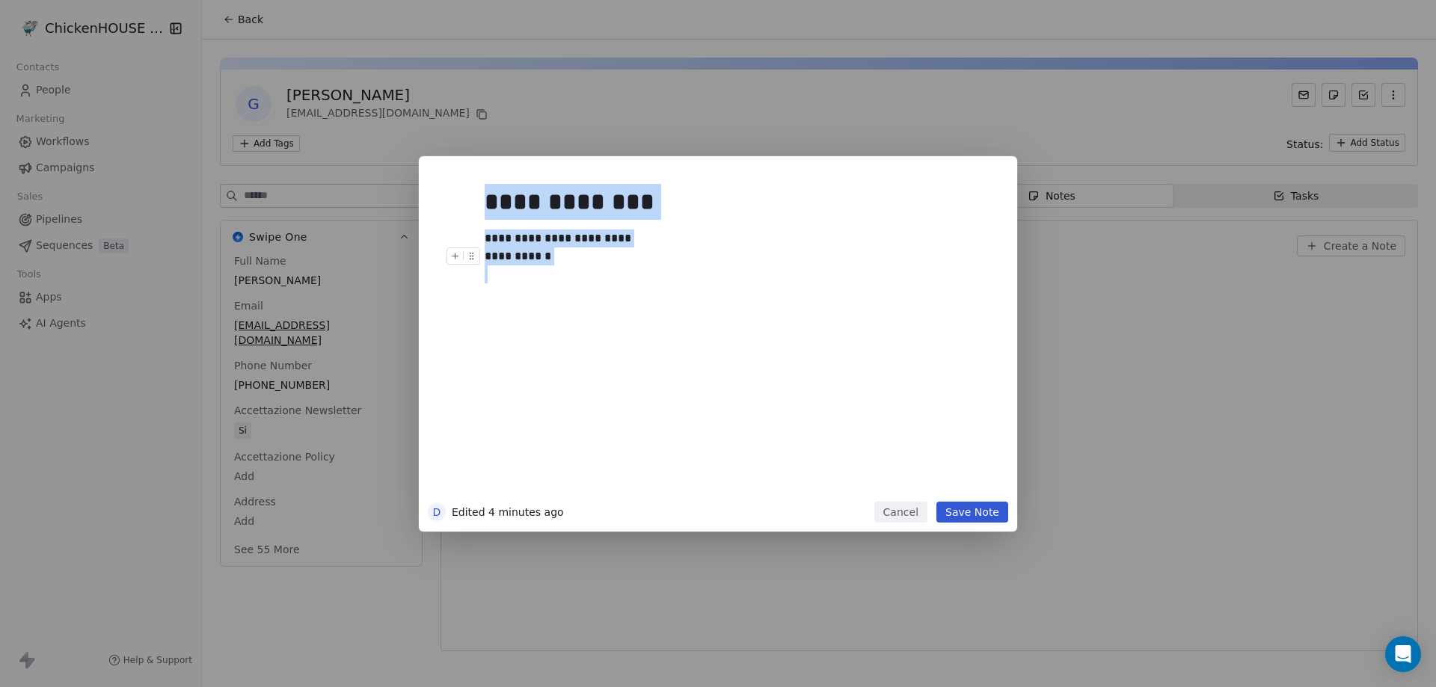
drag, startPoint x: 488, startPoint y: 203, endPoint x: 631, endPoint y: 266, distance: 155.1
click at [631, 266] on div "**********" at bounding box center [741, 337] width 512 height 319
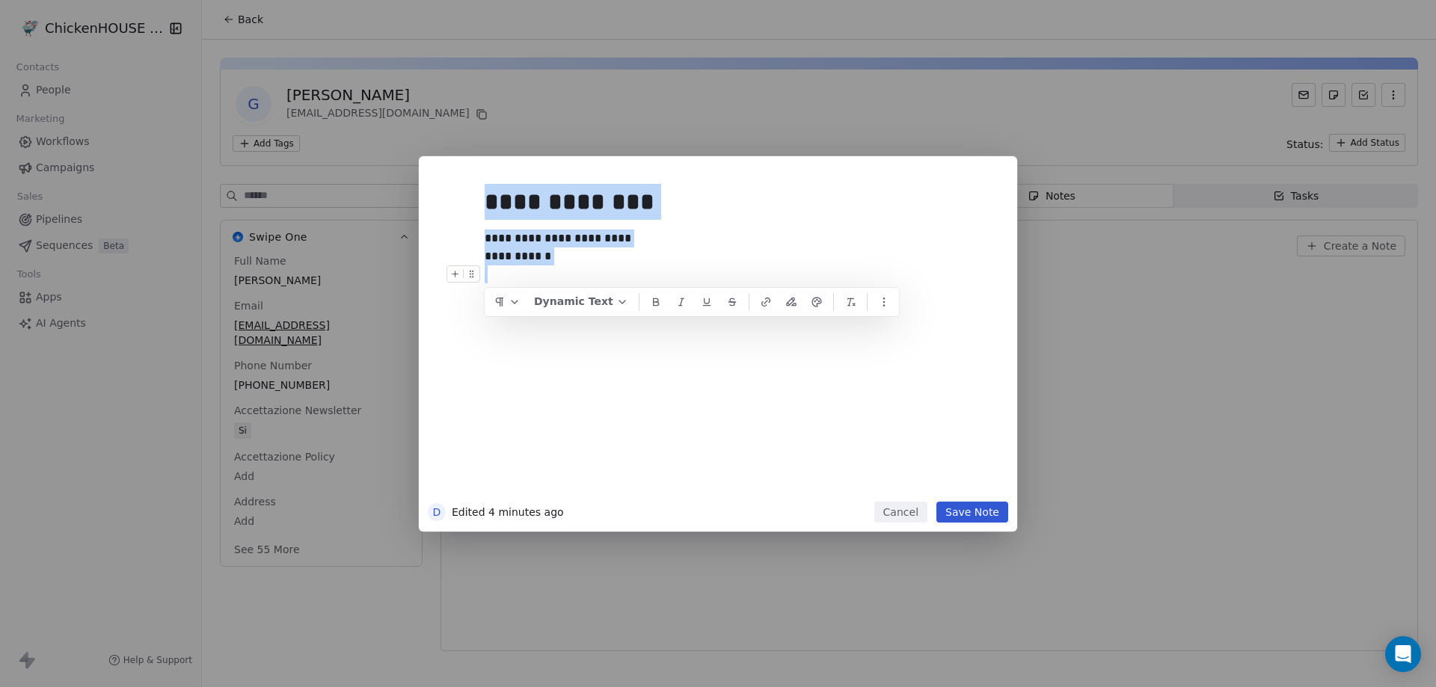
copy div "**********"
click at [968, 512] on button "Save Note" at bounding box center [973, 512] width 72 height 21
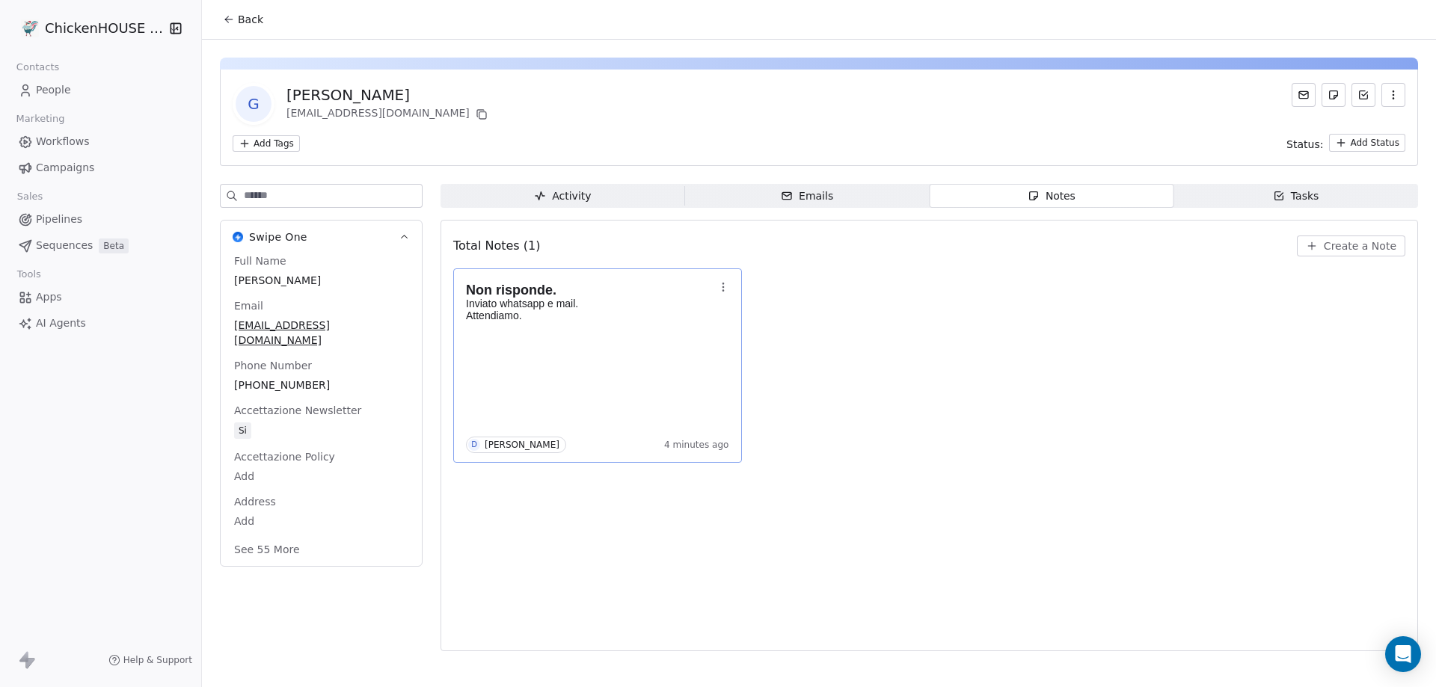
click at [62, 95] on span "People" at bounding box center [53, 90] width 35 height 16
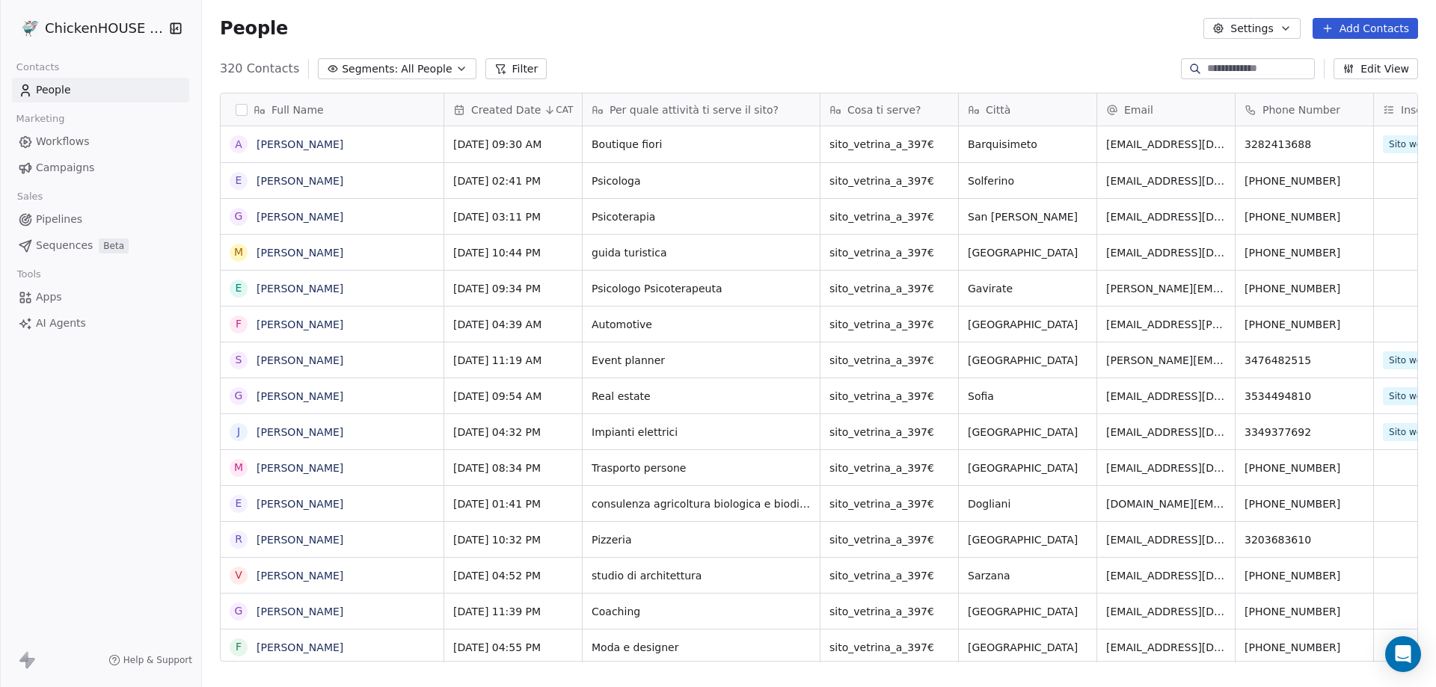
scroll to position [593, 1223]
click at [305, 183] on link "[PERSON_NAME]" at bounding box center [300, 181] width 87 height 12
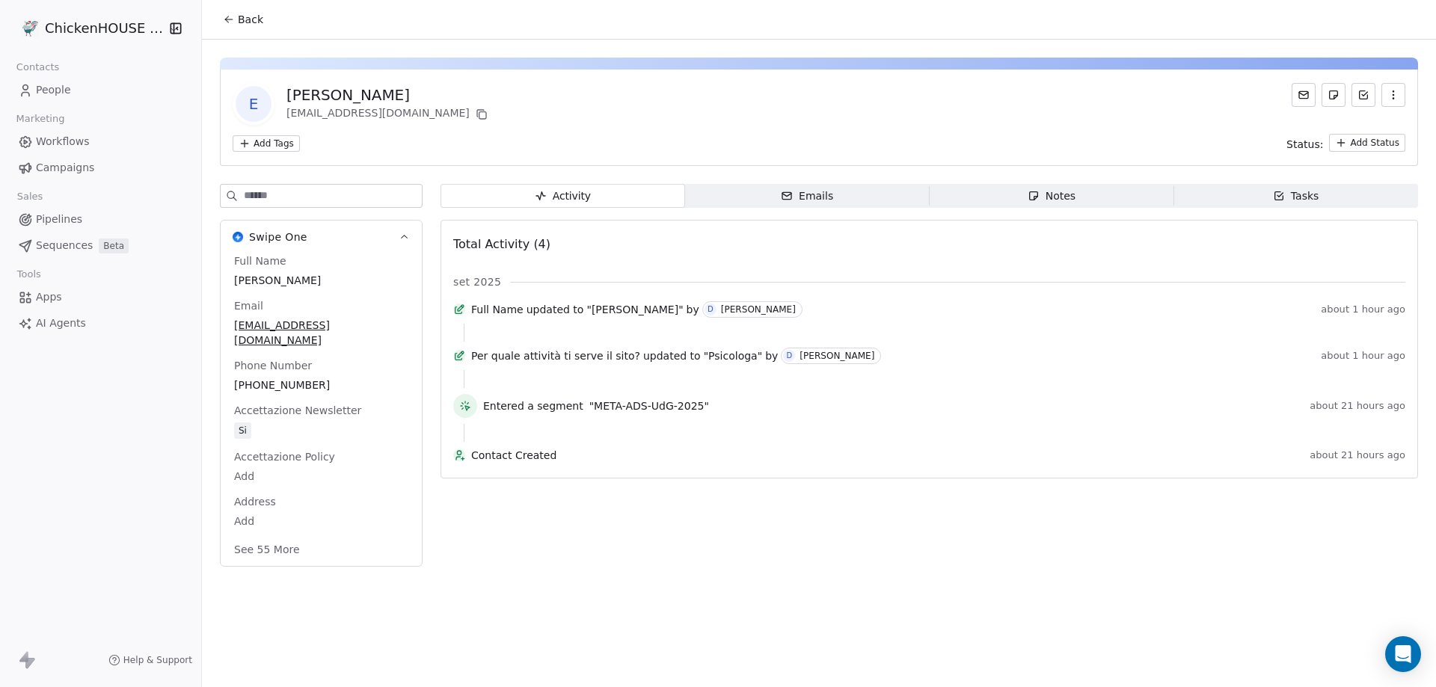
click at [1023, 194] on span "Notes Notes" at bounding box center [1052, 196] width 245 height 24
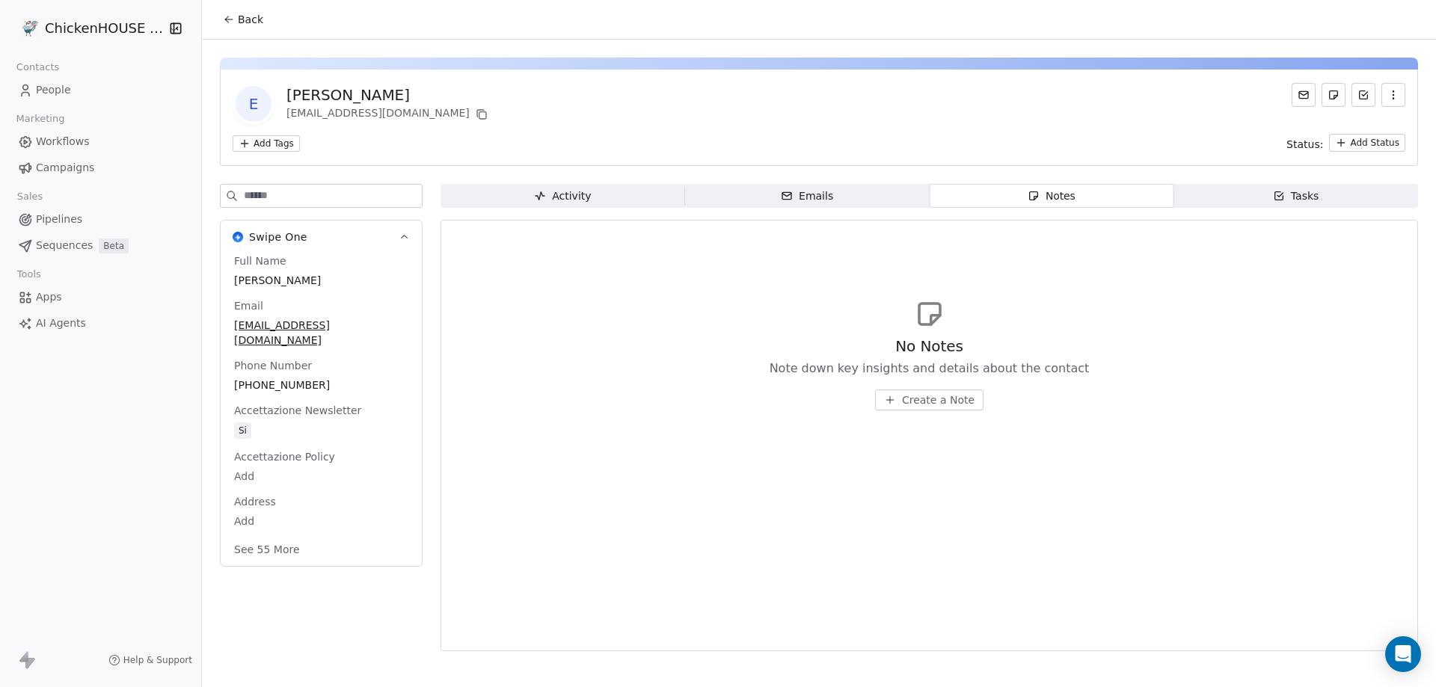
click at [913, 391] on button "Create a Note" at bounding box center [929, 400] width 108 height 21
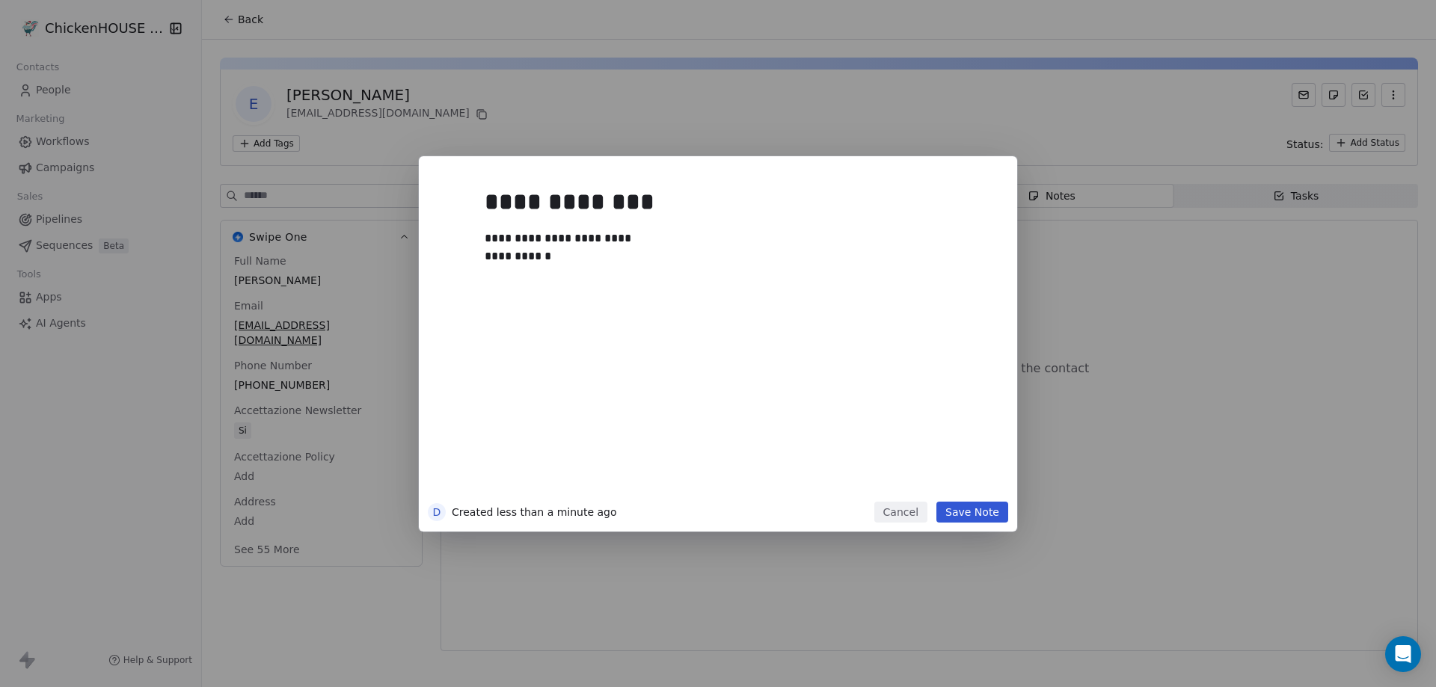
click at [978, 514] on button "Save Note" at bounding box center [973, 512] width 72 height 21
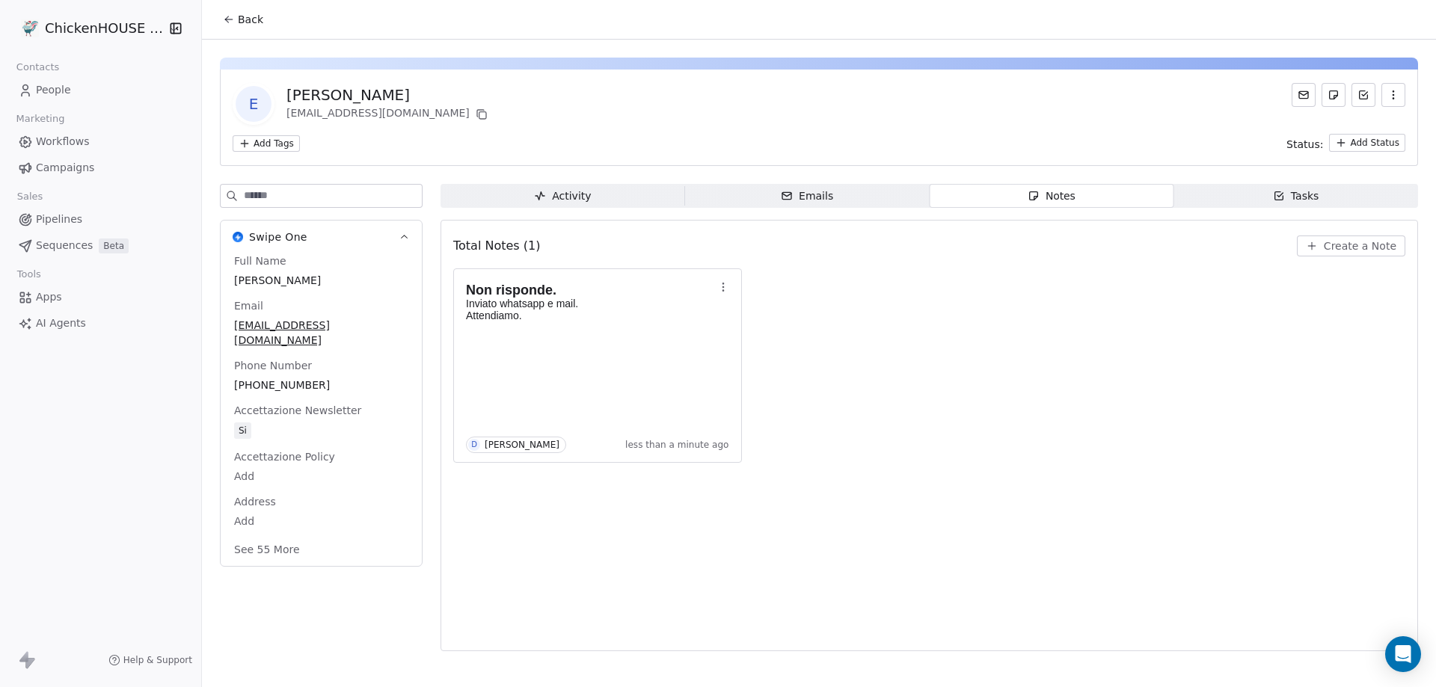
click at [55, 91] on span "People" at bounding box center [53, 90] width 35 height 16
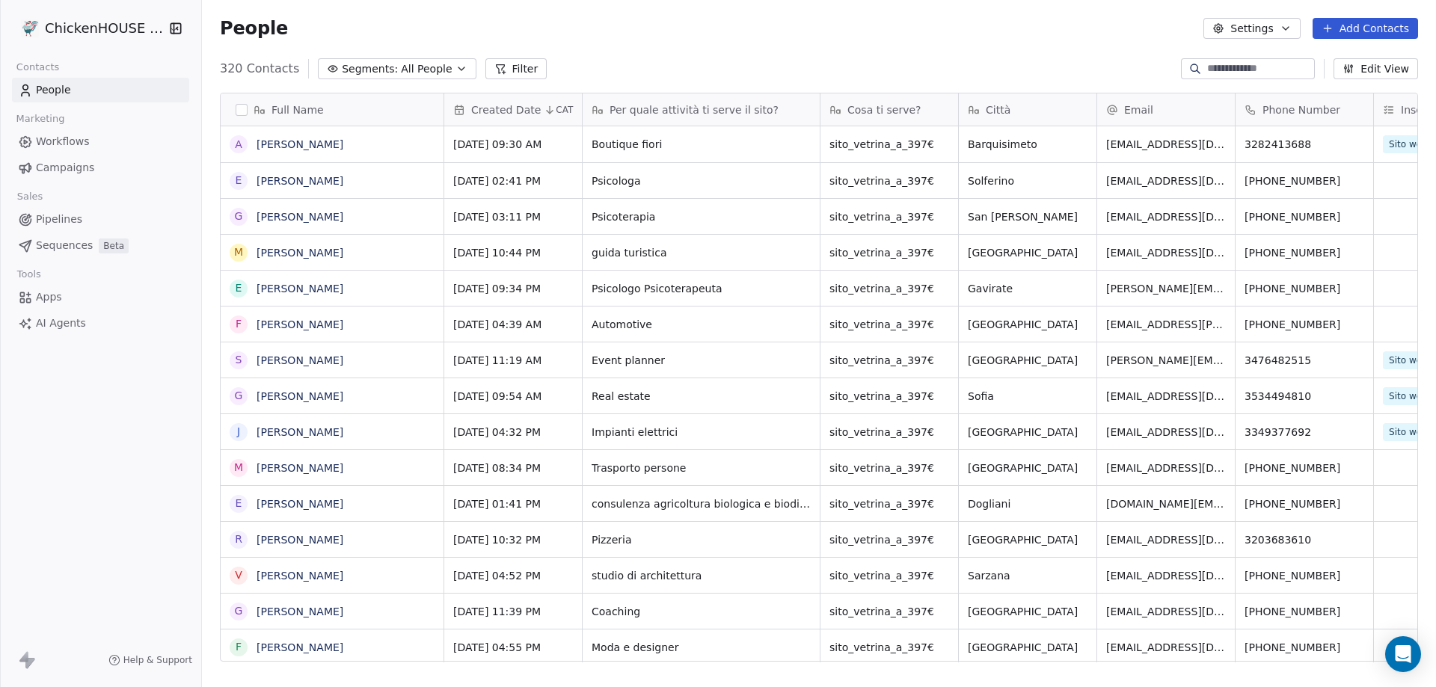
scroll to position [593, 1223]
click at [1297, 182] on icon "grid" at bounding box center [1303, 179] width 12 height 12
click at [318, 141] on link "[PERSON_NAME]" at bounding box center [300, 144] width 87 height 12
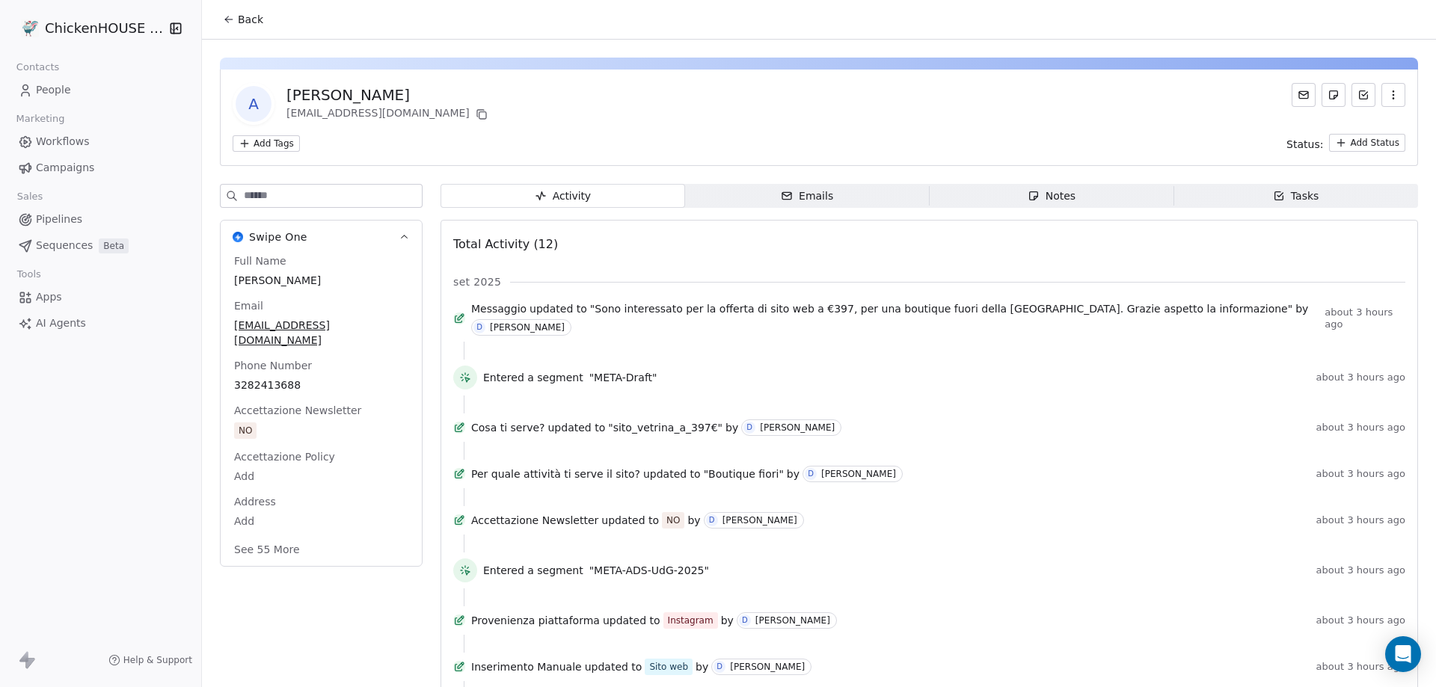
click at [51, 94] on span "People" at bounding box center [53, 90] width 35 height 16
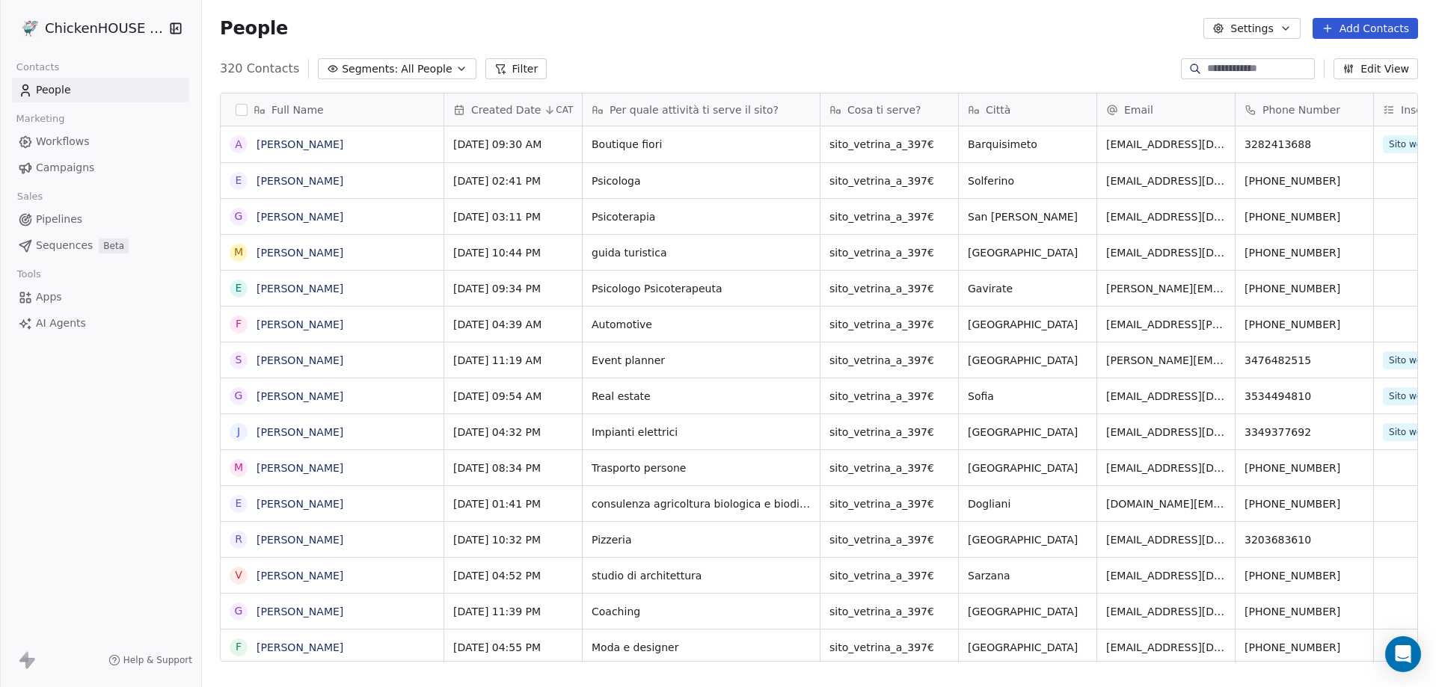
scroll to position [593, 1223]
click at [303, 179] on link "[PERSON_NAME]" at bounding box center [300, 181] width 87 height 12
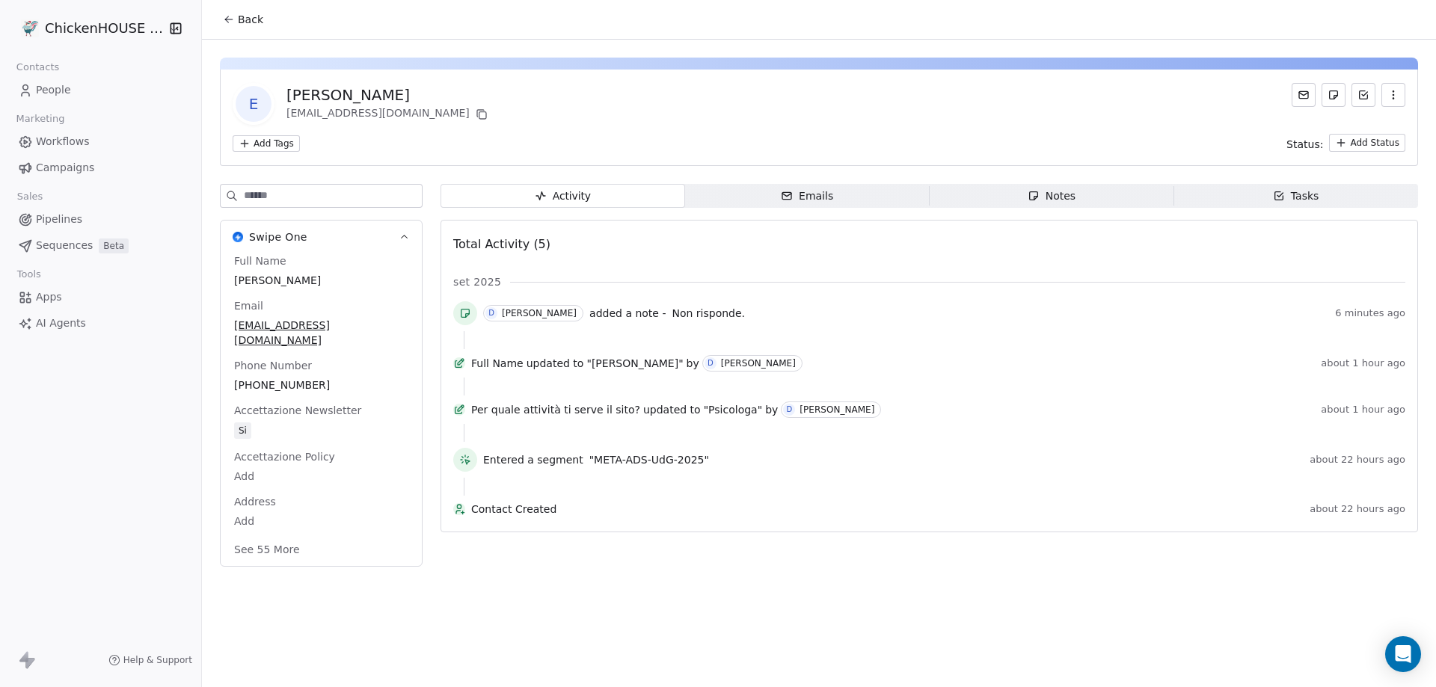
click at [1044, 196] on div "Notes" at bounding box center [1052, 196] width 48 height 16
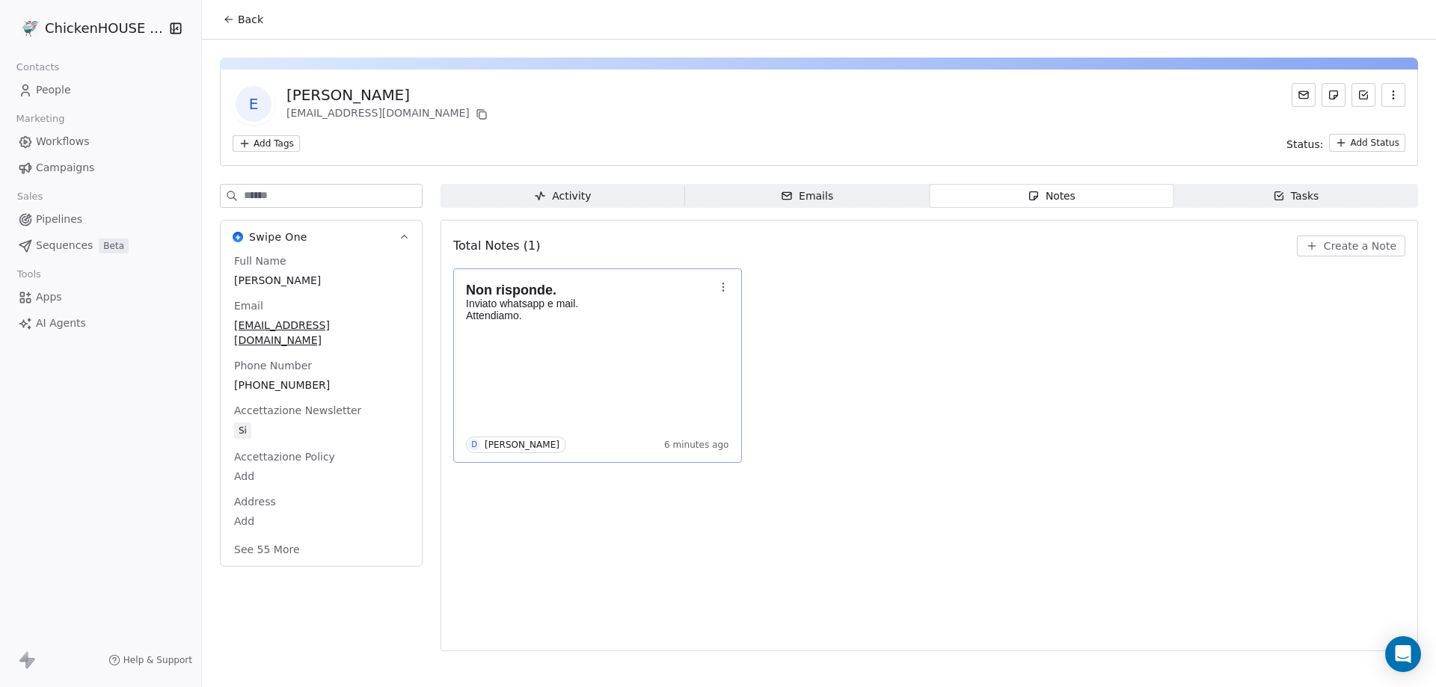
click at [634, 329] on p at bounding box center [590, 328] width 248 height 12
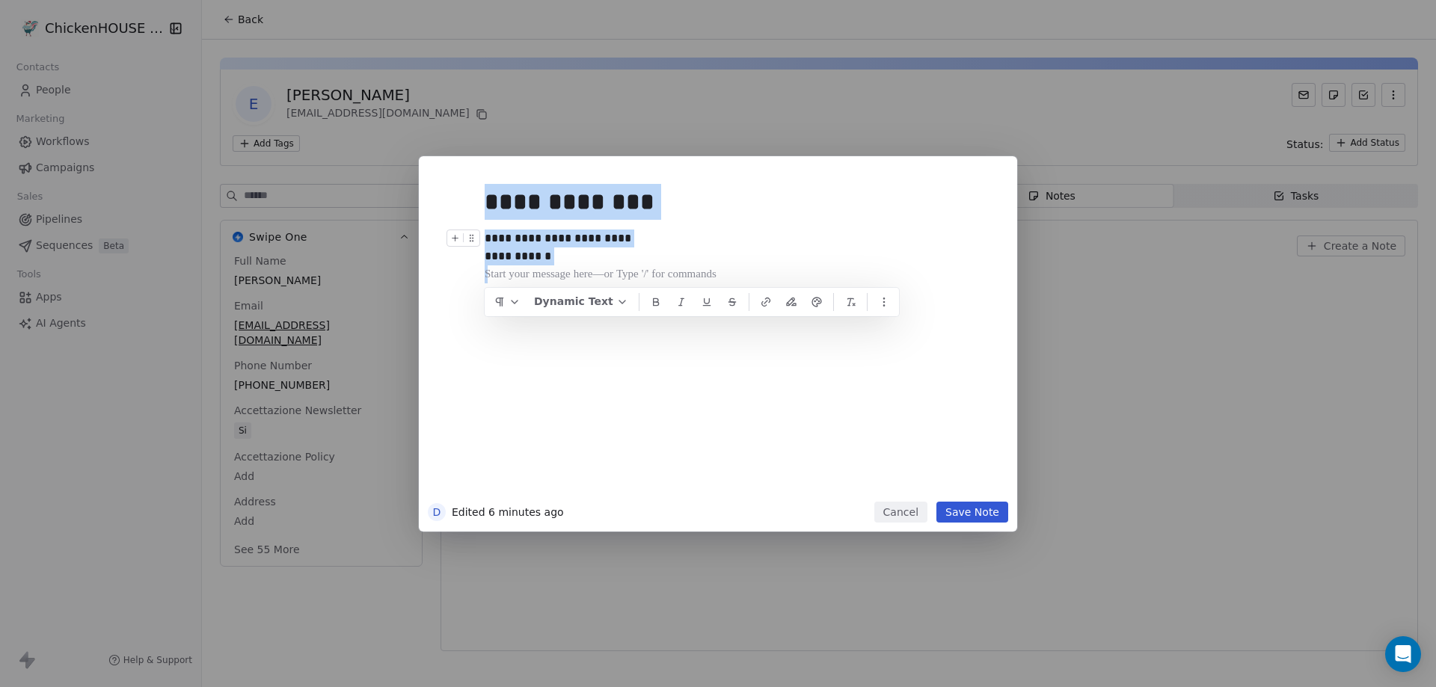
drag, startPoint x: 548, startPoint y: 260, endPoint x: 474, endPoint y: 194, distance: 99.6
click at [474, 194] on div "**********" at bounding box center [718, 333] width 580 height 337
copy div "**********"
click at [907, 510] on button "Cancel" at bounding box center [900, 512] width 53 height 21
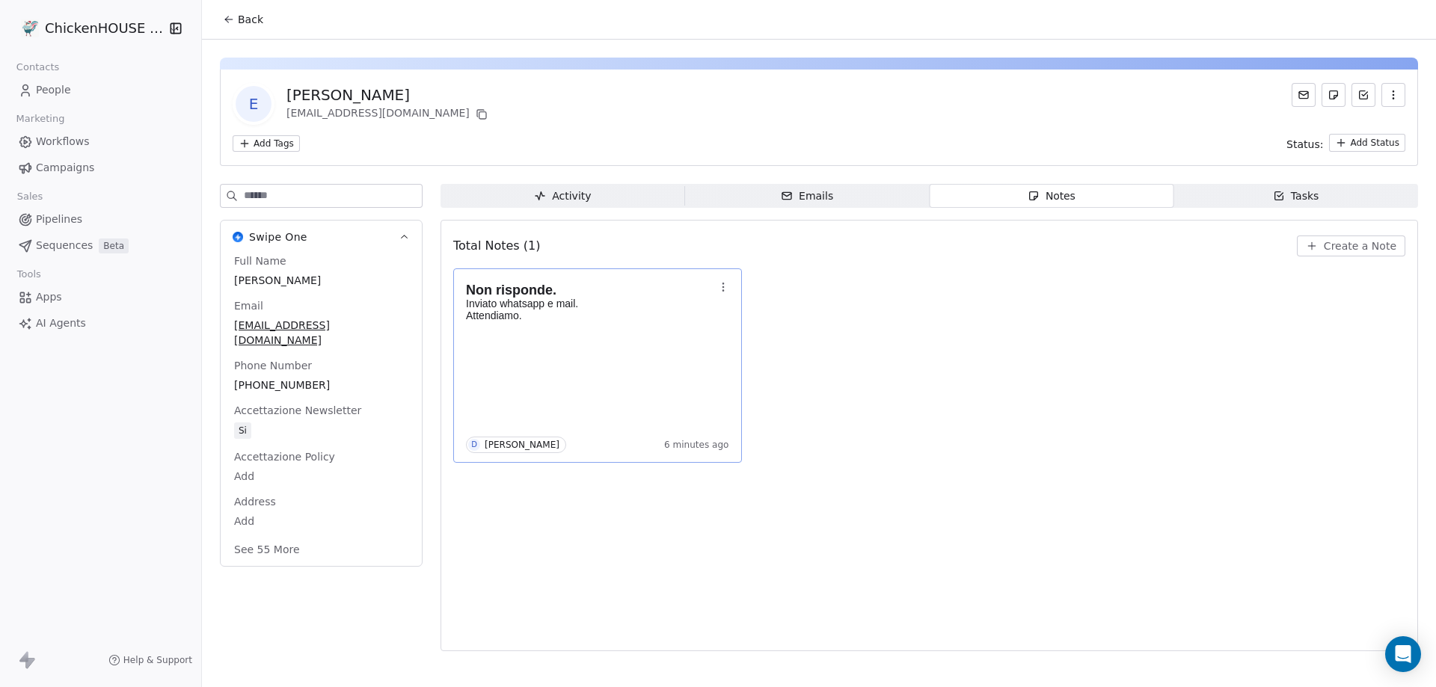
click at [45, 91] on span "People" at bounding box center [53, 90] width 35 height 16
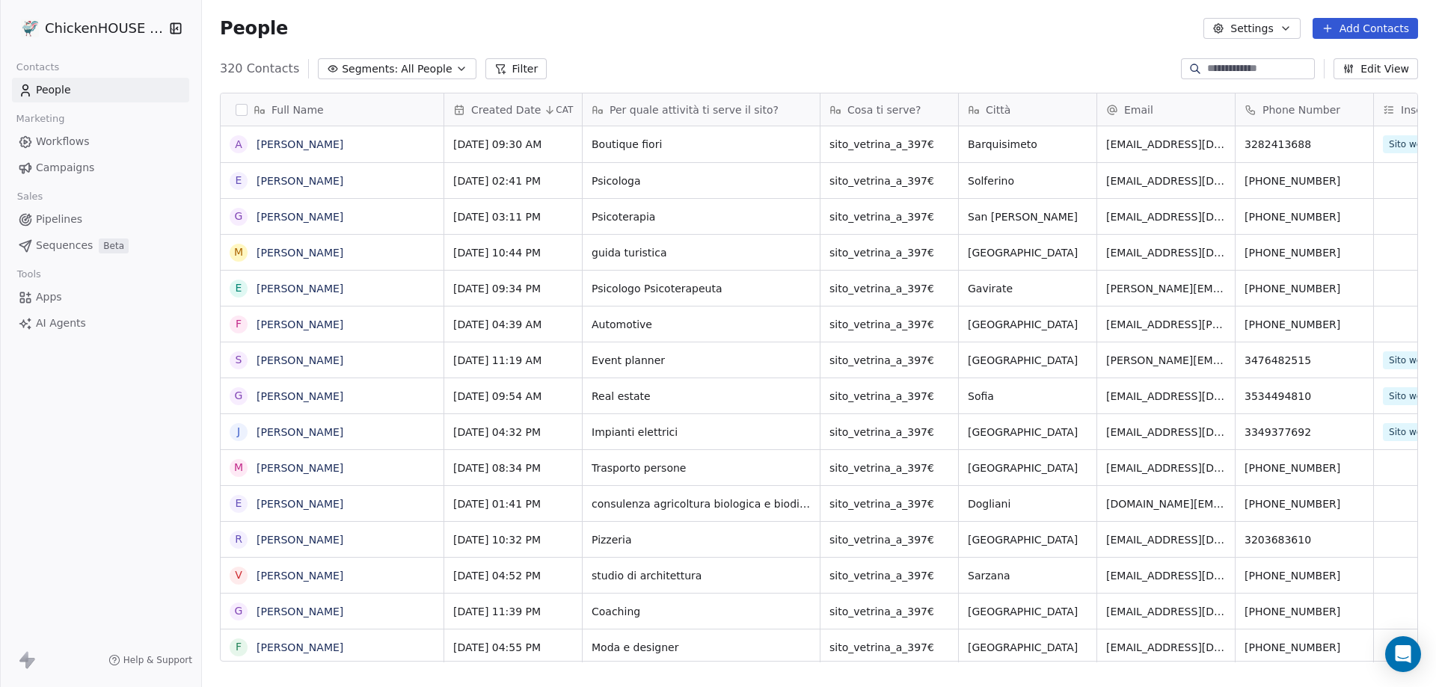
scroll to position [593, 1223]
click at [304, 147] on link "[PERSON_NAME]" at bounding box center [300, 144] width 87 height 12
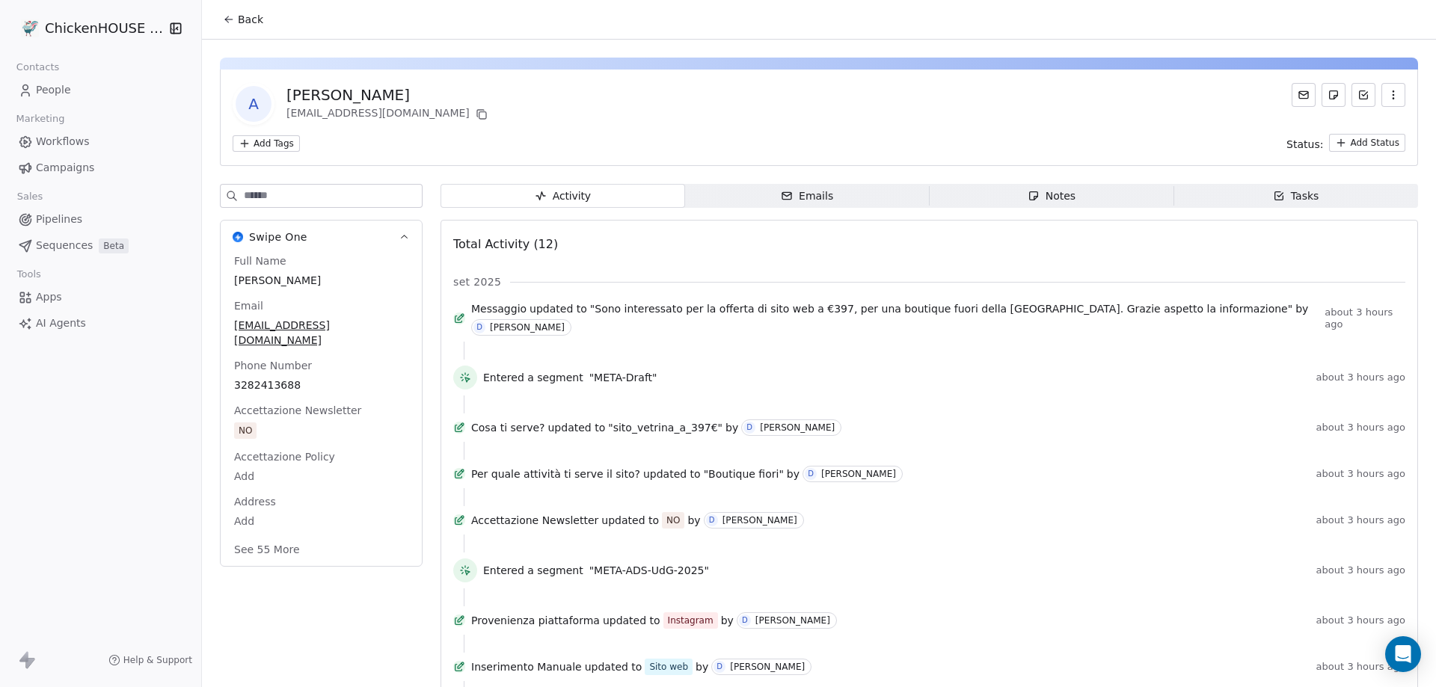
click at [1016, 193] on span "Notes Notes" at bounding box center [1052, 196] width 245 height 24
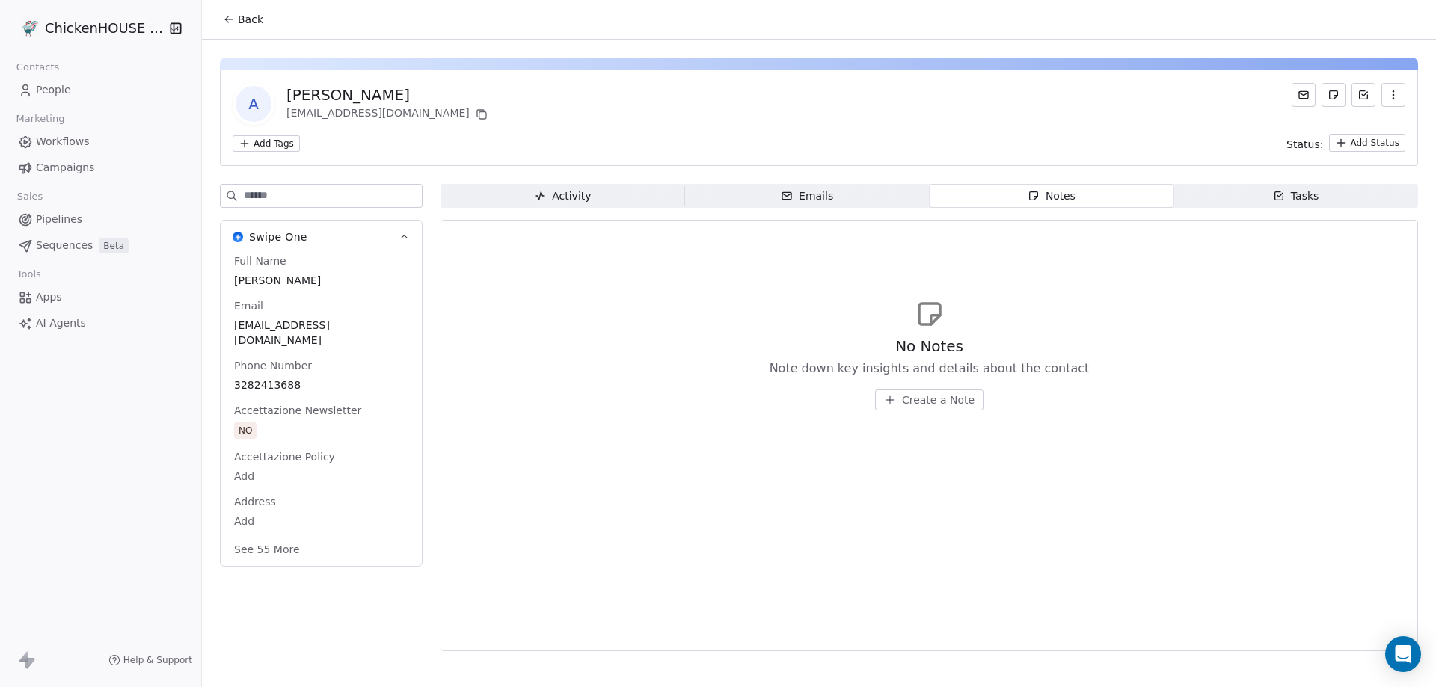
click at [945, 396] on span "Create a Note" at bounding box center [938, 400] width 73 height 15
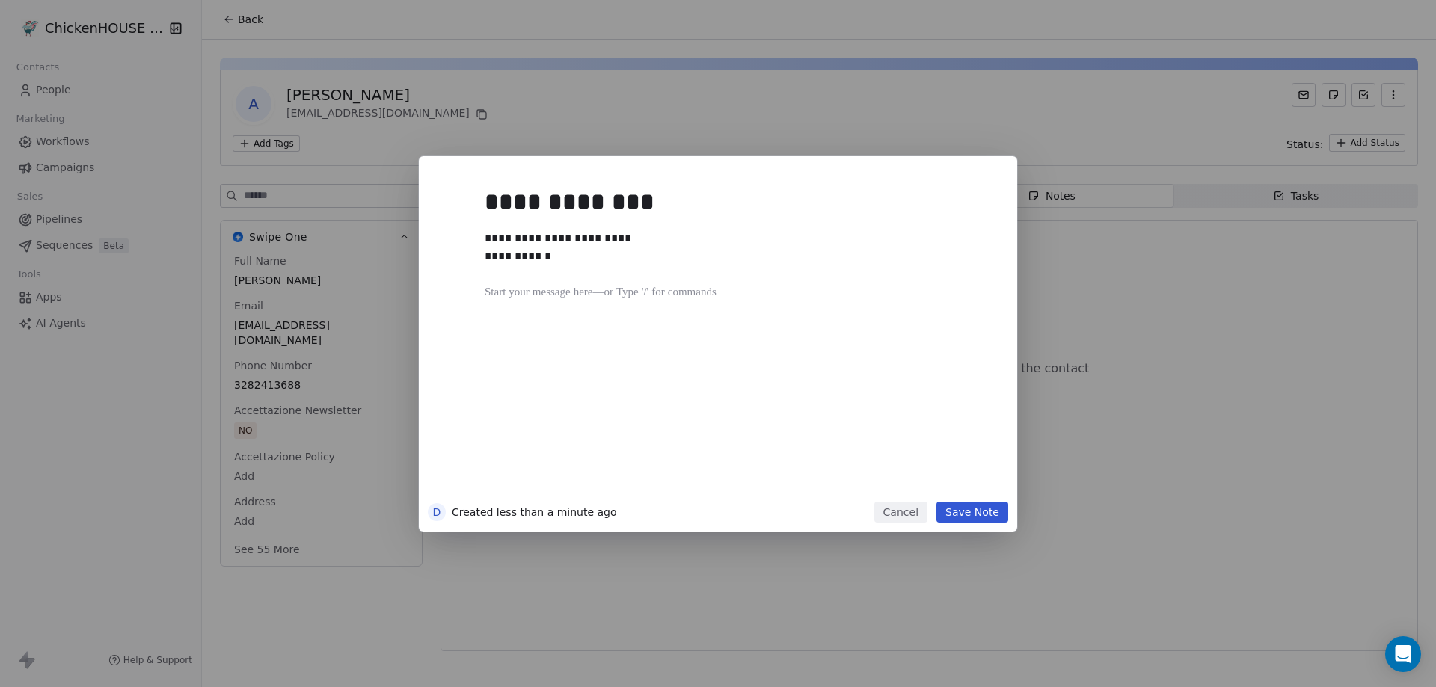
click at [980, 518] on button "Save Note" at bounding box center [973, 512] width 72 height 21
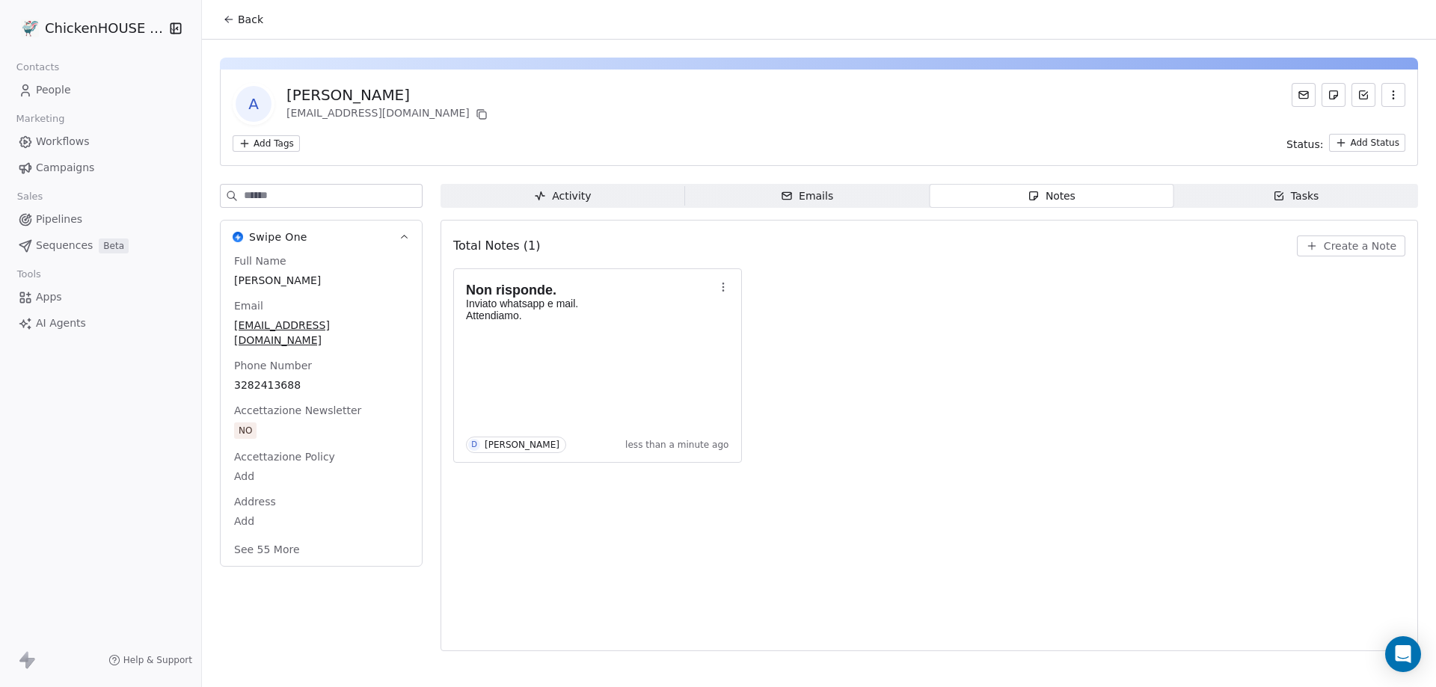
click at [886, 509] on div "Total Notes (1) Create a Note Non risponde. Inviato whatsapp e mail. Attendiamo…" at bounding box center [929, 436] width 952 height 412
click at [38, 89] on span "People" at bounding box center [53, 90] width 35 height 16
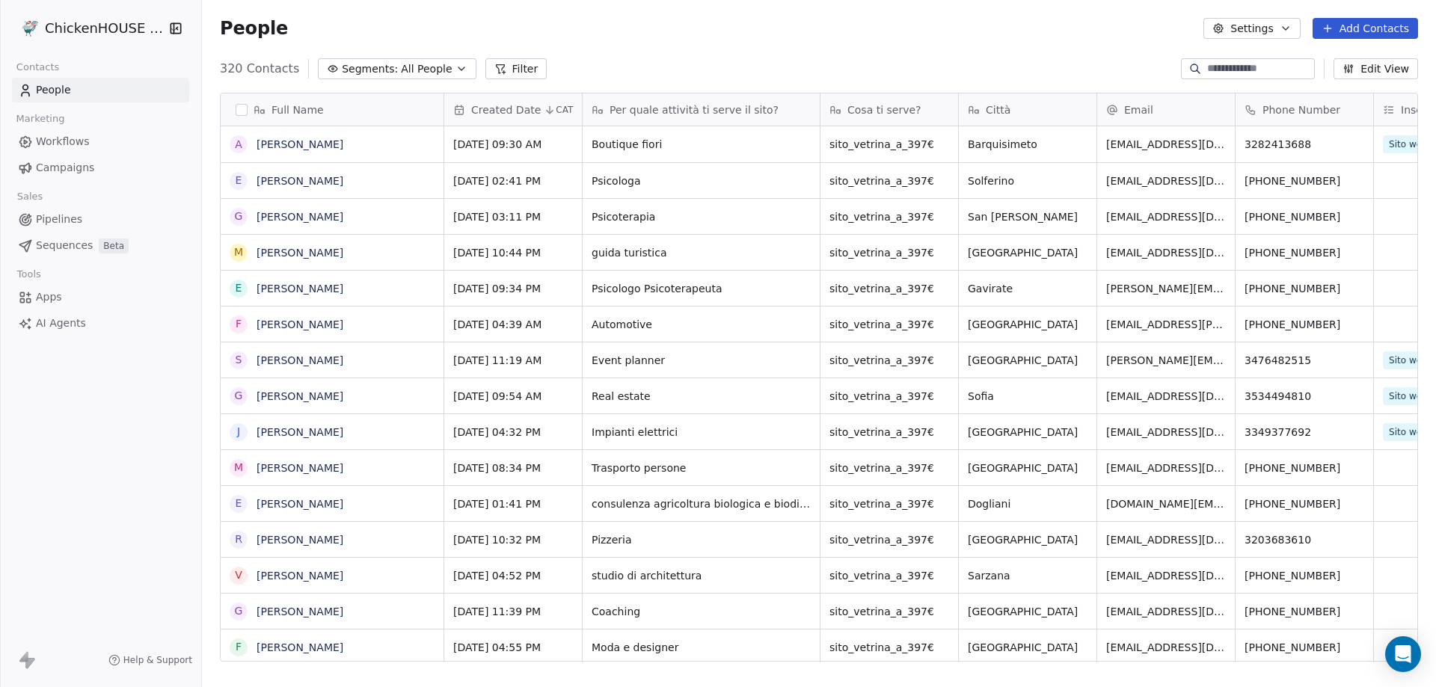
scroll to position [593, 1223]
